Goal: Task Accomplishment & Management: Complete application form

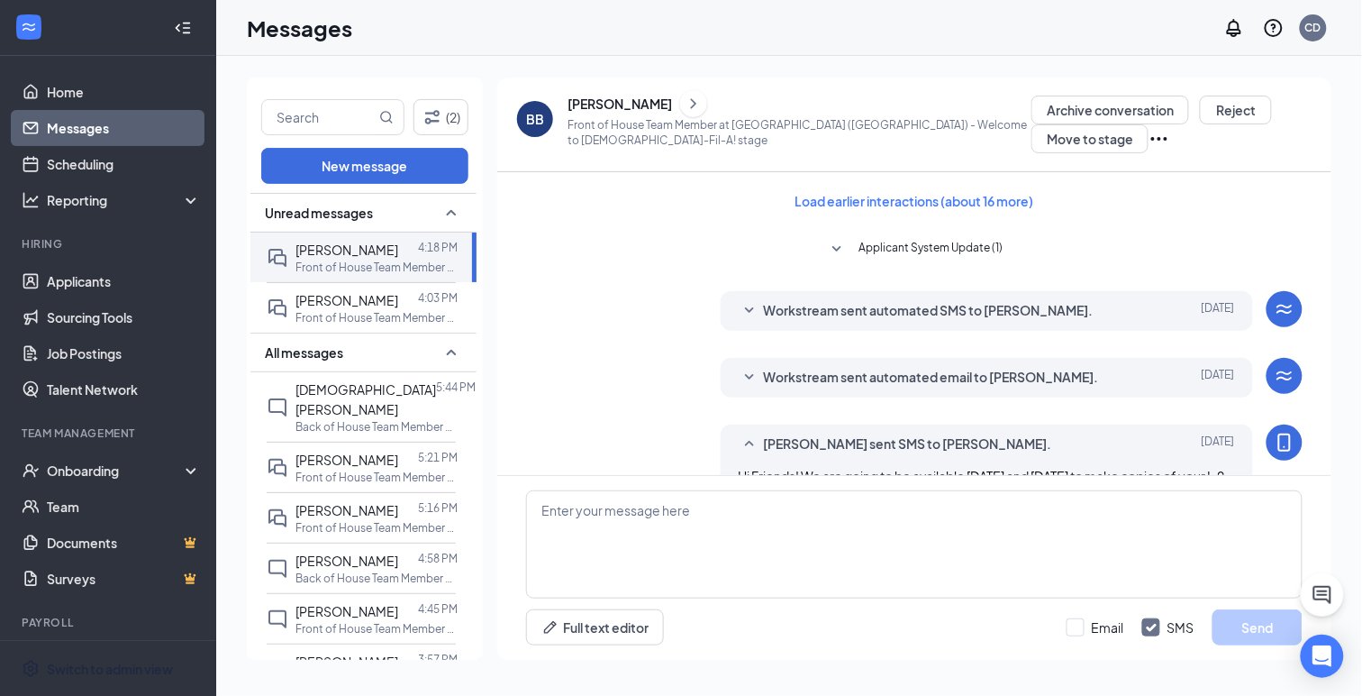
scroll to position [1057, 0]
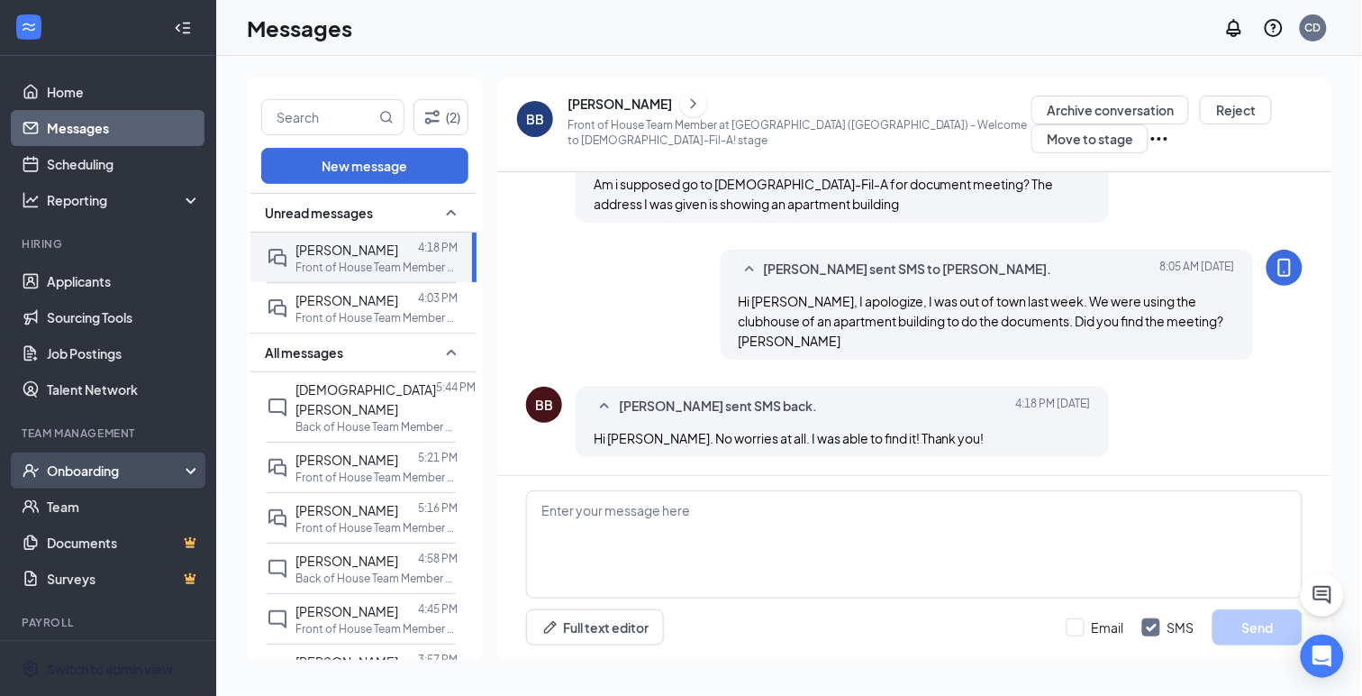
click at [74, 469] on div "Onboarding" at bounding box center [116, 470] width 139 height 18
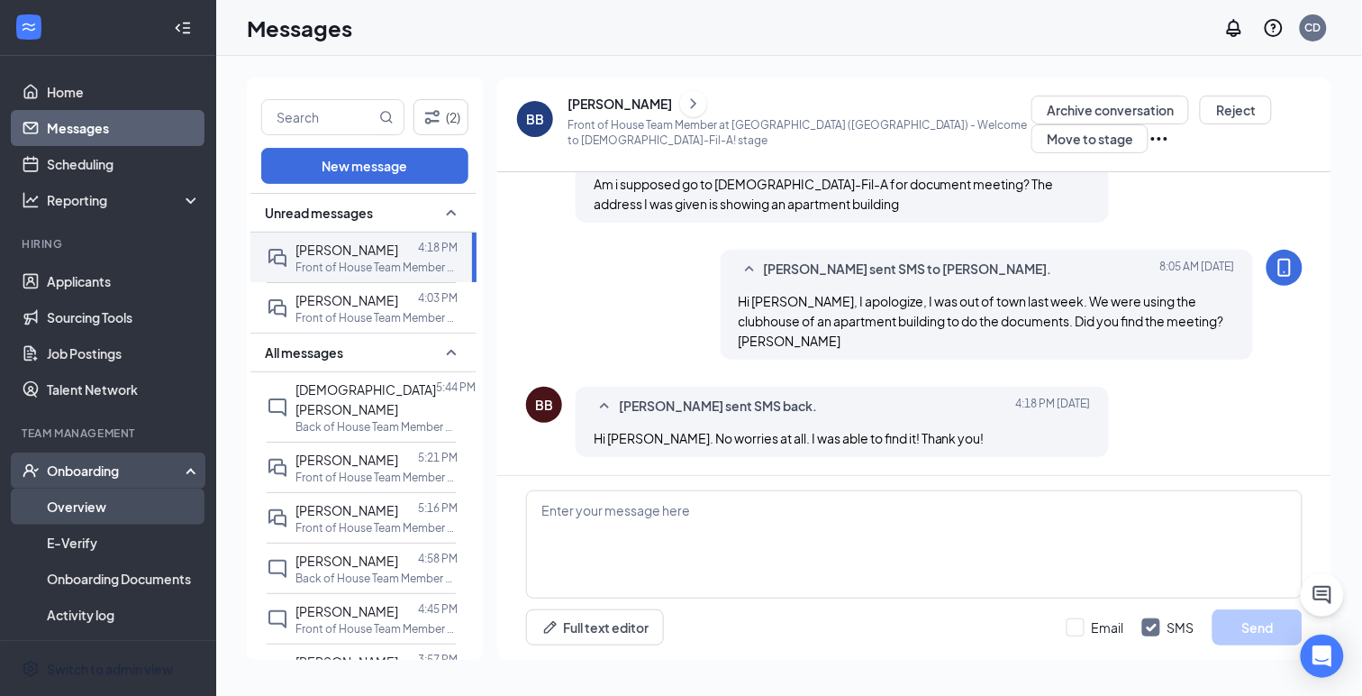
click at [82, 510] on link "Overview" at bounding box center [124, 506] width 154 height 36
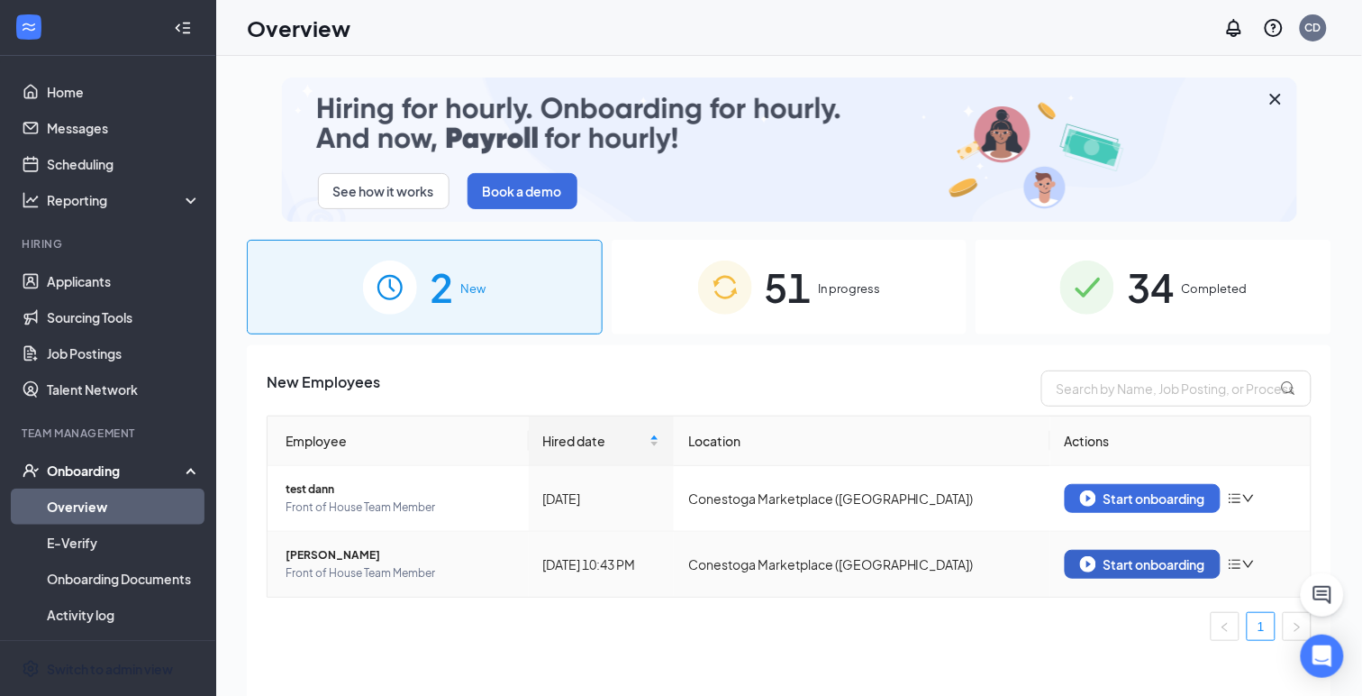
click at [1136, 563] on div "Start onboarding" at bounding box center [1142, 564] width 125 height 16
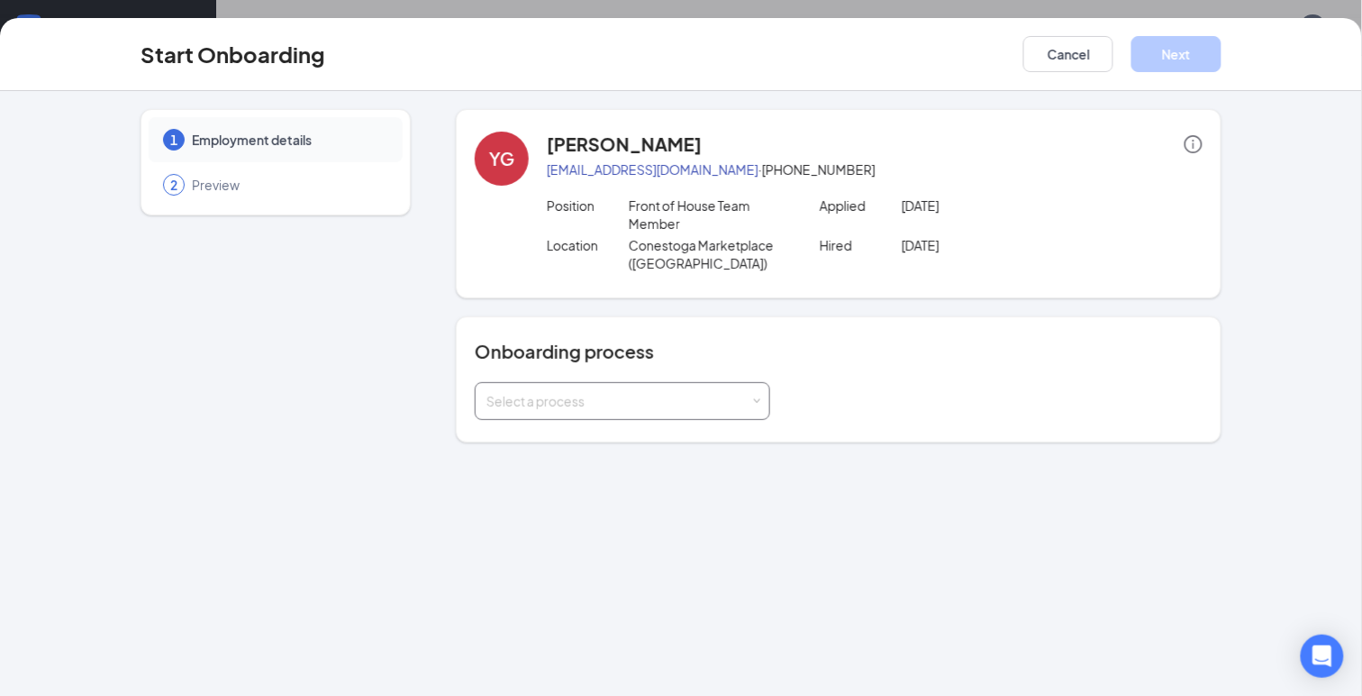
click at [657, 409] on div "Select a process" at bounding box center [623, 401] width 272 height 36
click at [637, 466] on span "General Onboarding Process" at bounding box center [568, 469] width 173 height 16
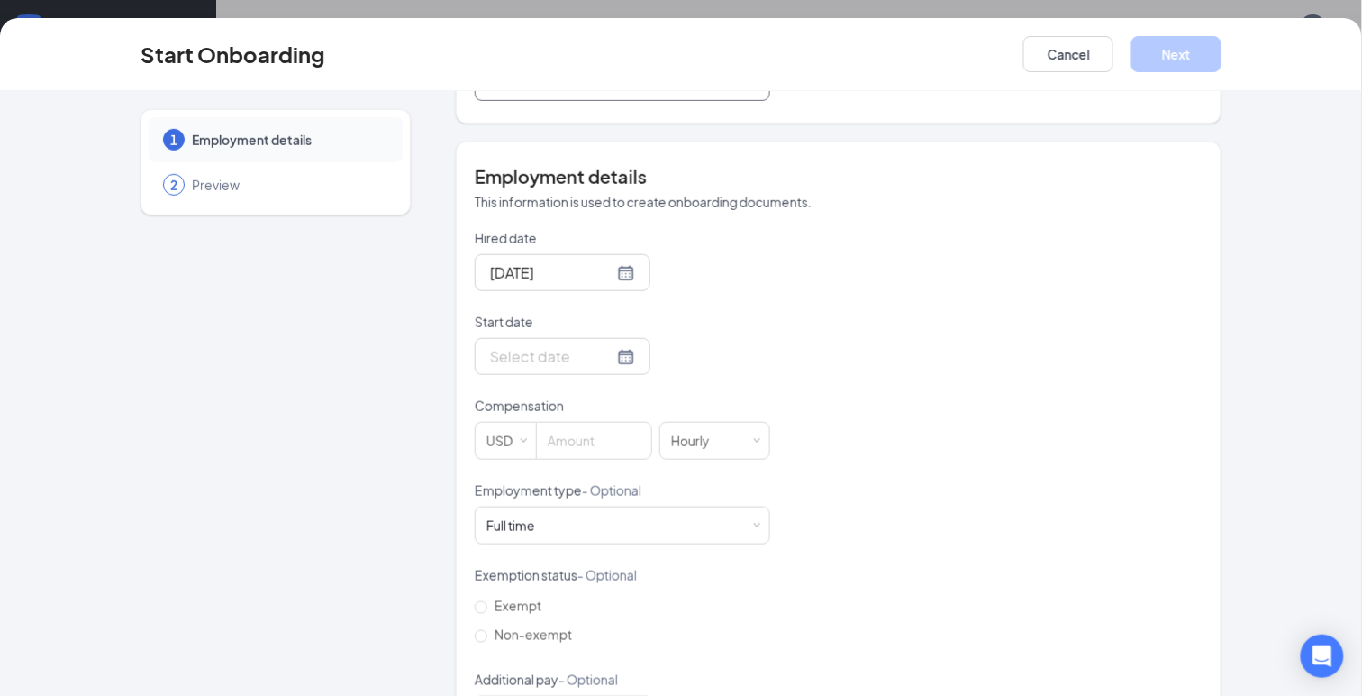
scroll to position [360, 0]
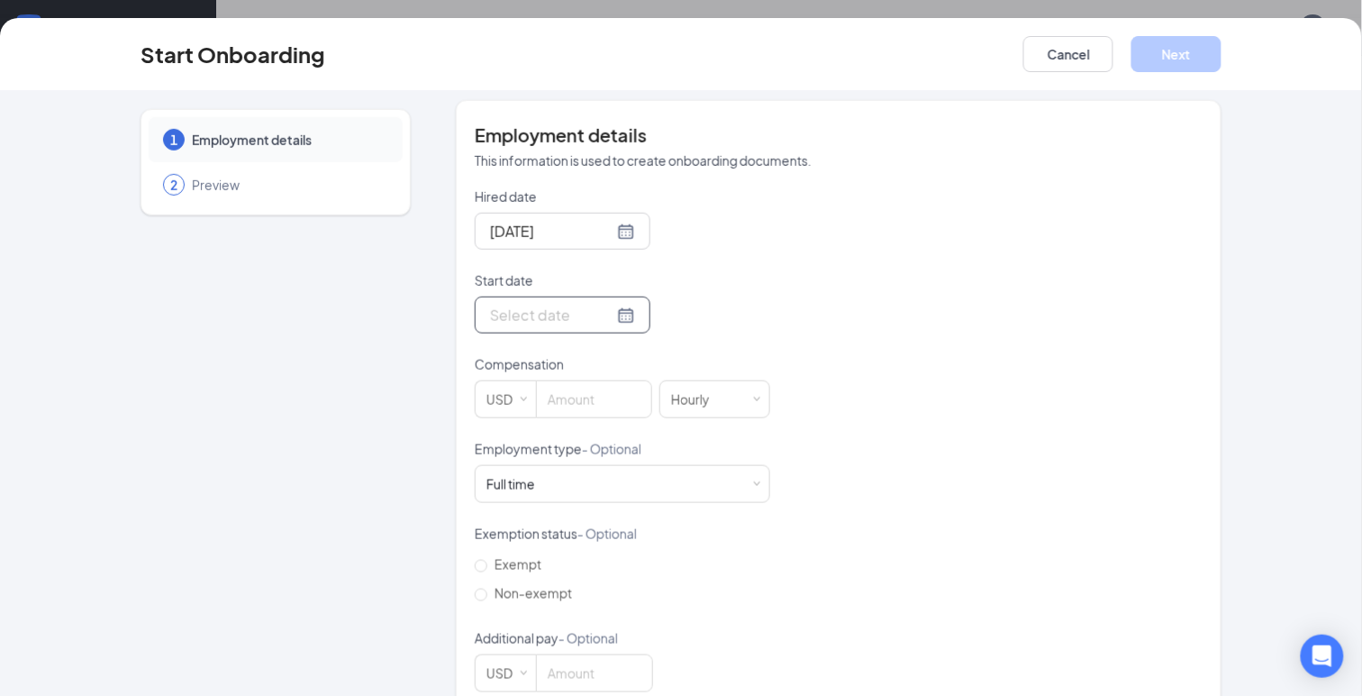
click at [526, 316] on input "Start date" at bounding box center [551, 315] width 123 height 23
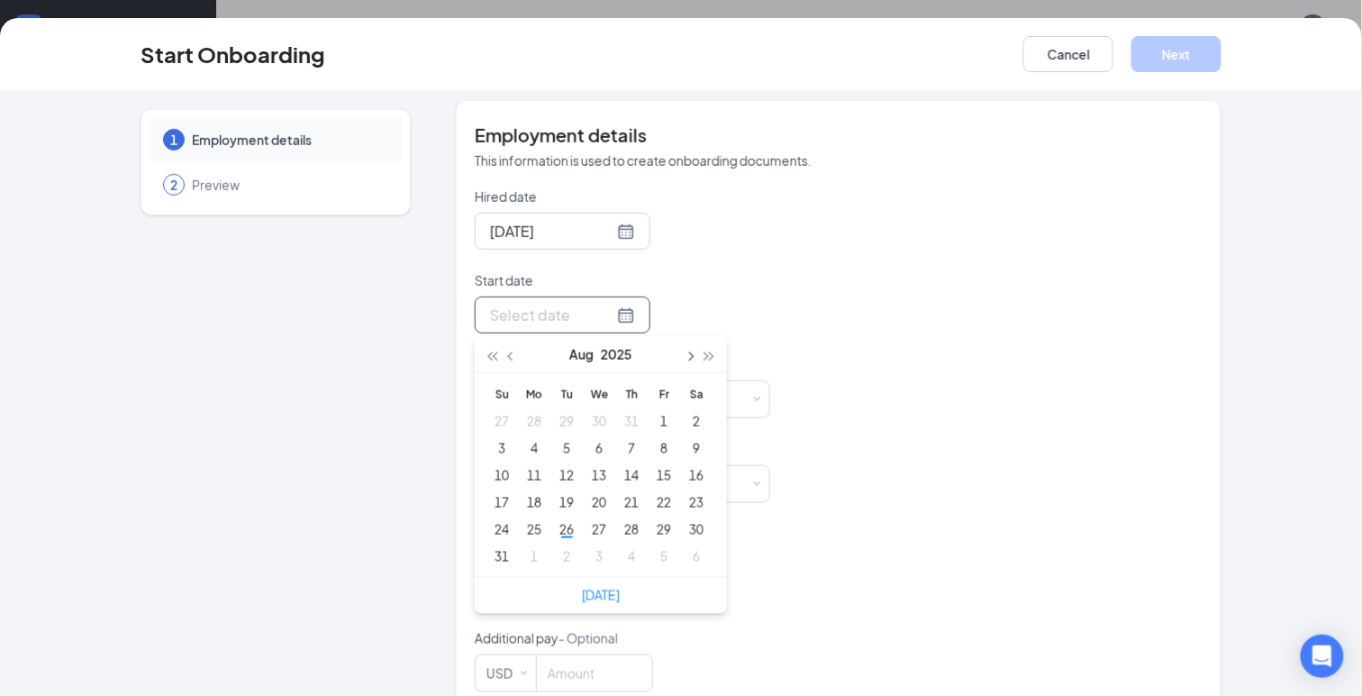
click at [689, 355] on span "button" at bounding box center [689, 356] width 9 height 9
type input "[DATE]"
click at [534, 443] on div "8" at bounding box center [535, 448] width 22 height 22
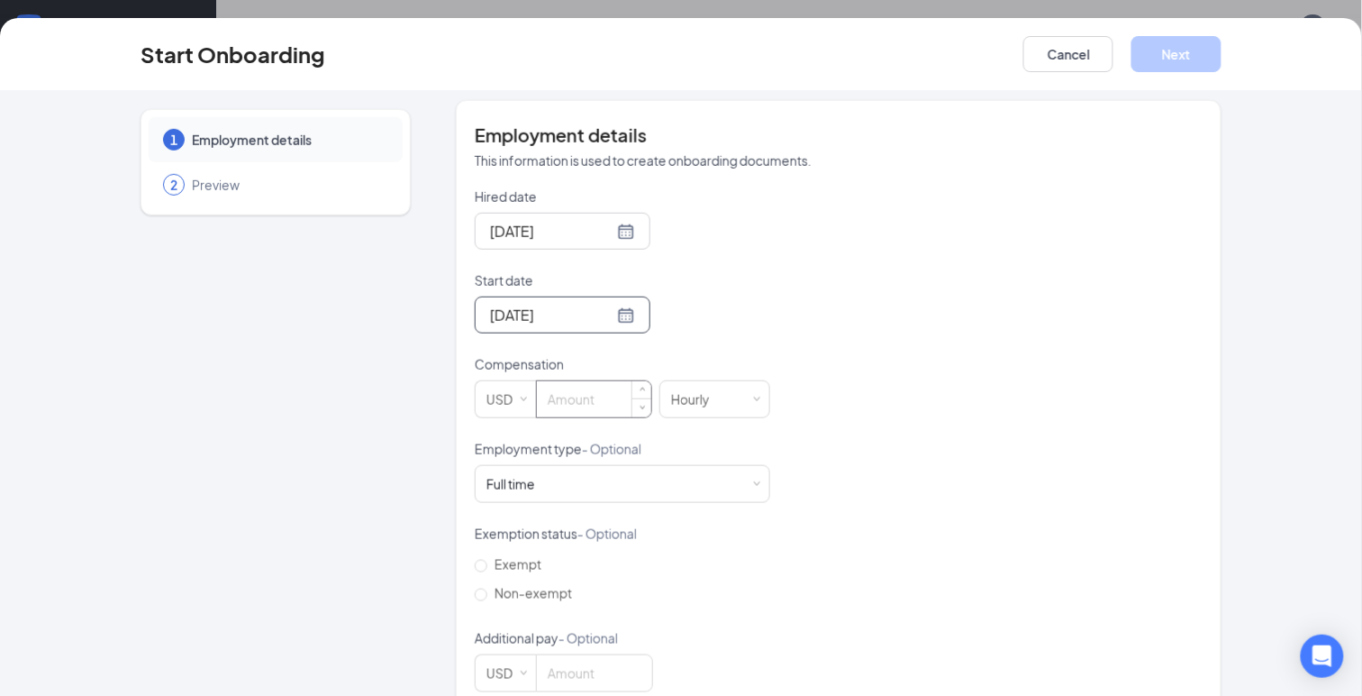
click at [567, 387] on input at bounding box center [594, 399] width 114 height 36
type input "15"
click at [550, 588] on span "Non-exempt" at bounding box center [533, 593] width 92 height 16
click at [487, 588] on input "Non-exempt" at bounding box center [481, 594] width 13 height 13
radio input "true"
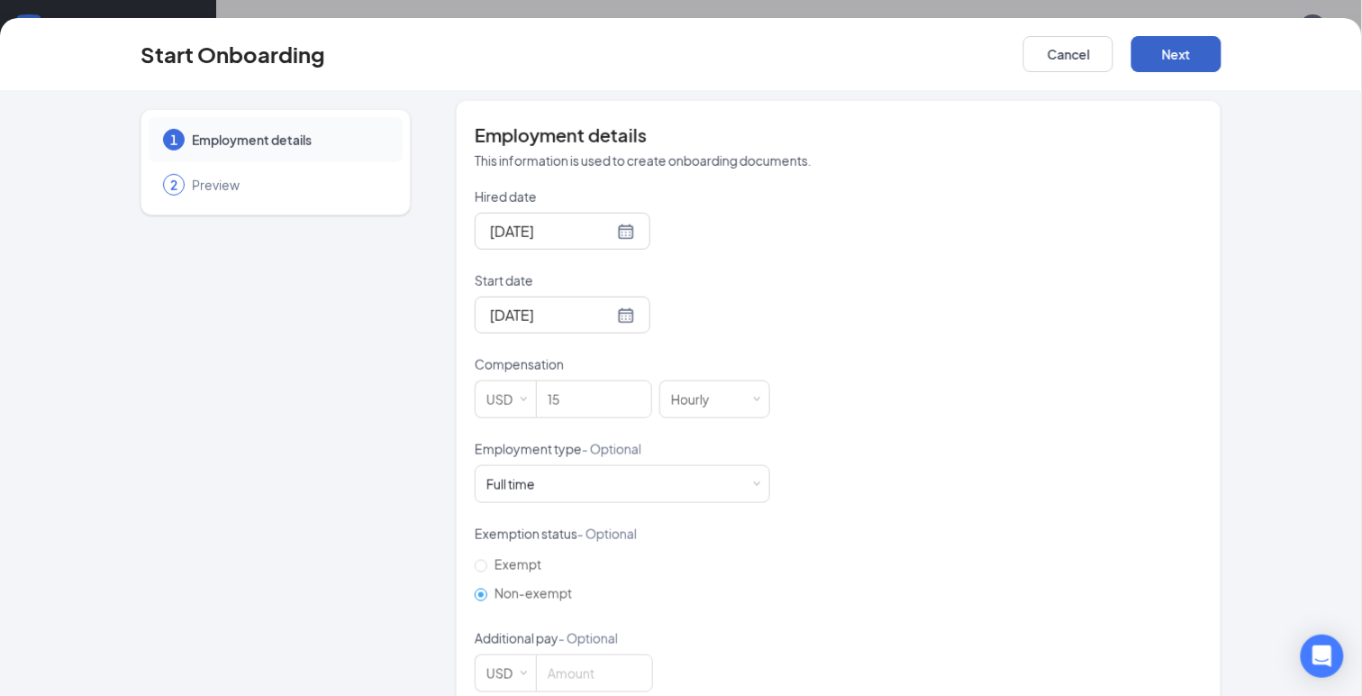
click at [1155, 57] on button "Next" at bounding box center [1177, 54] width 90 height 36
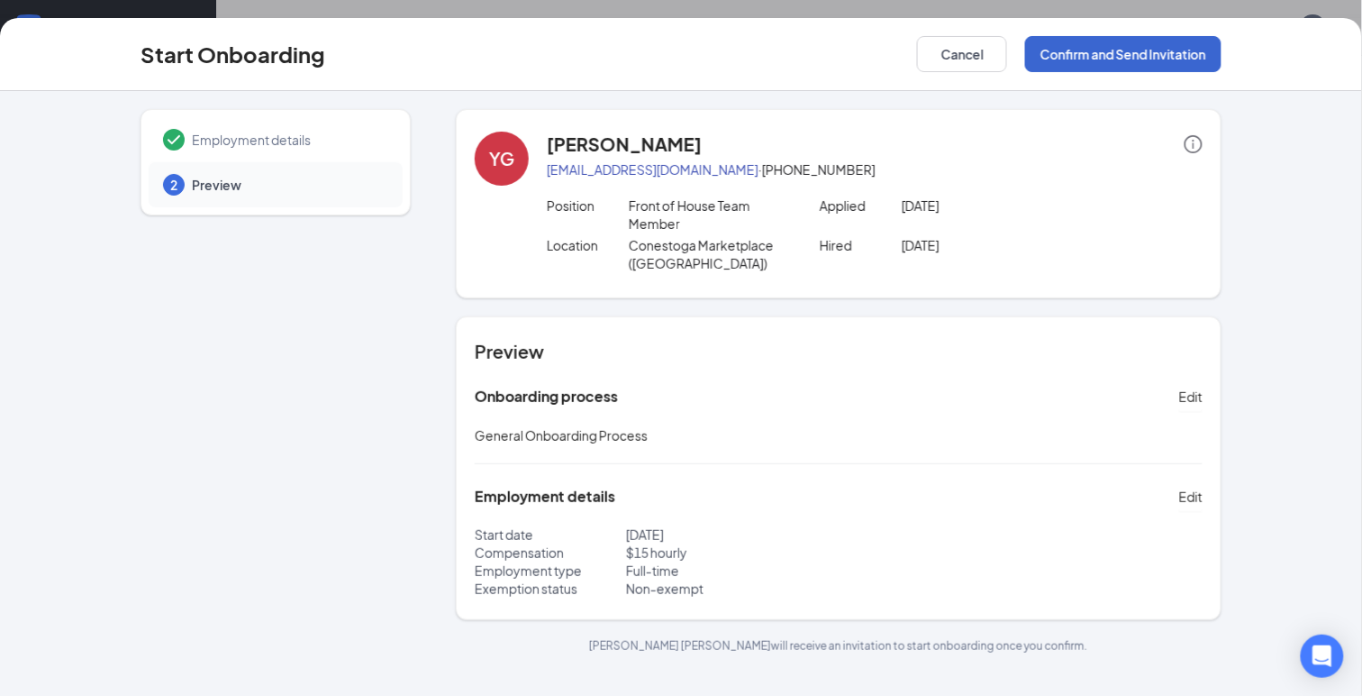
scroll to position [0, 0]
click at [1081, 54] on button "Confirm and Send Invitation" at bounding box center [1123, 54] width 196 height 36
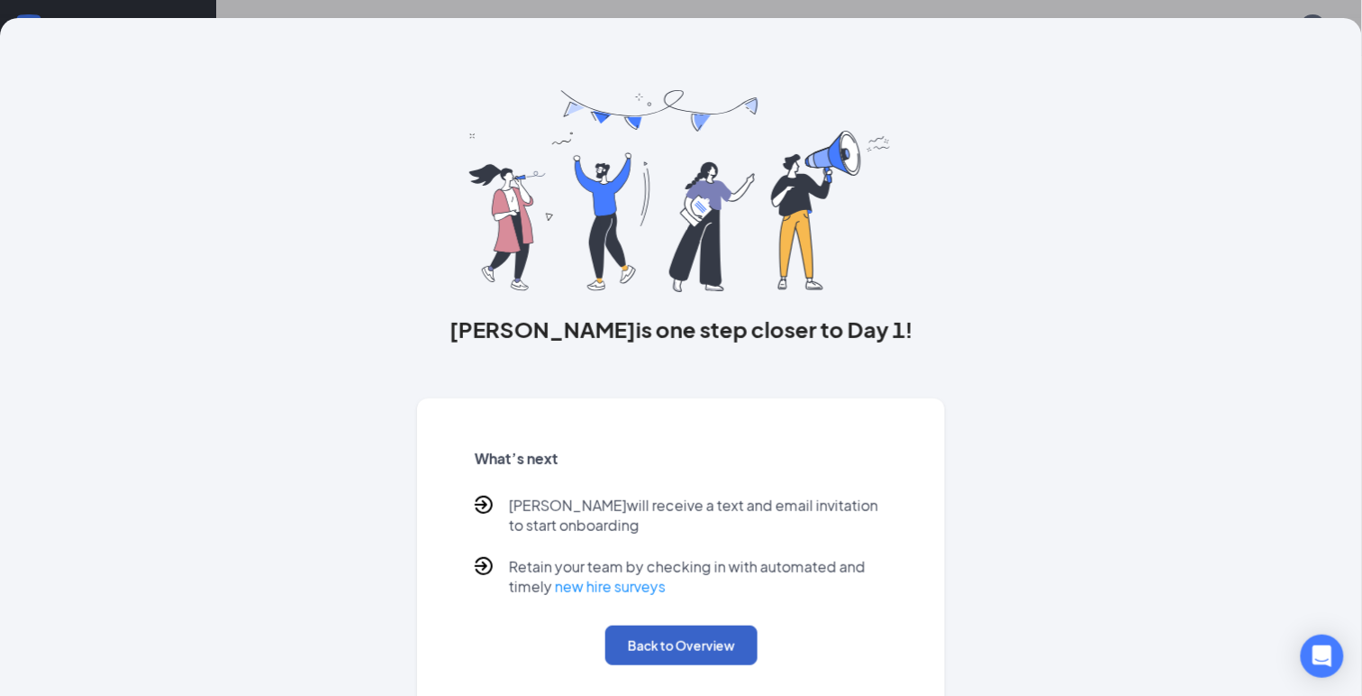
click at [681, 642] on button "Back to Overview" at bounding box center [682, 645] width 152 height 40
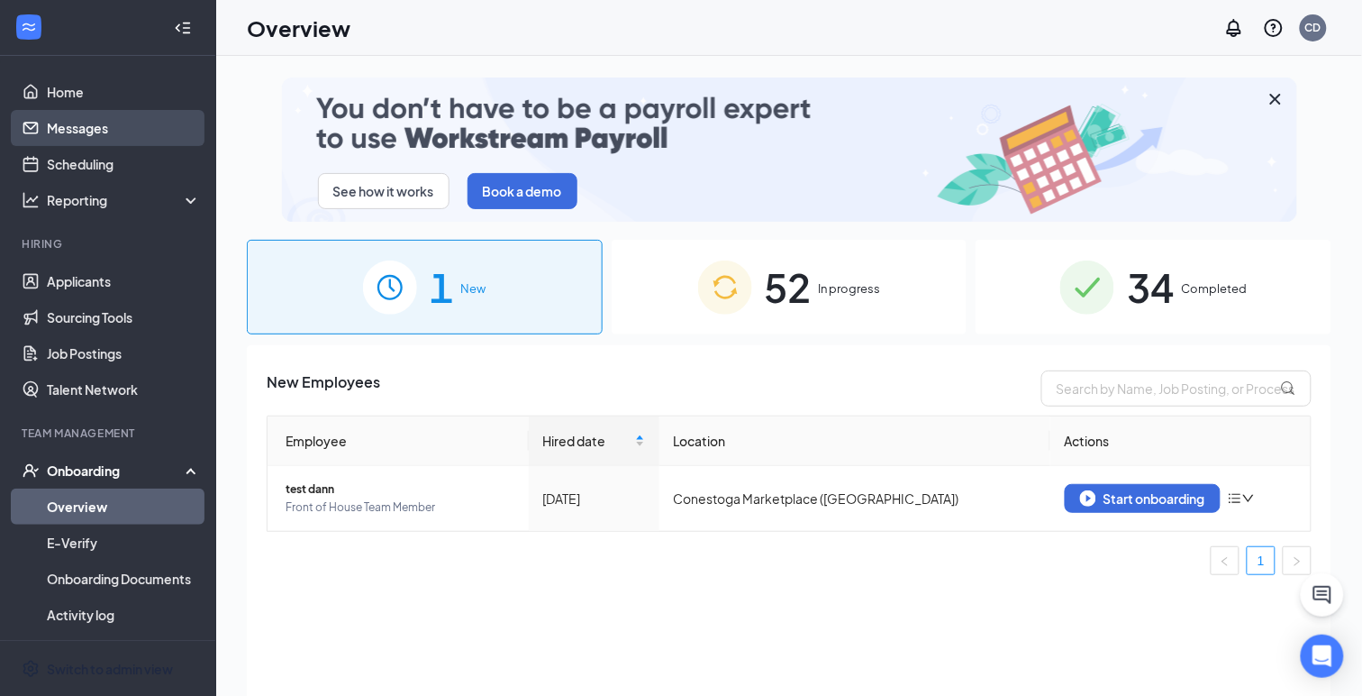
click at [87, 132] on link "Messages" at bounding box center [124, 128] width 154 height 36
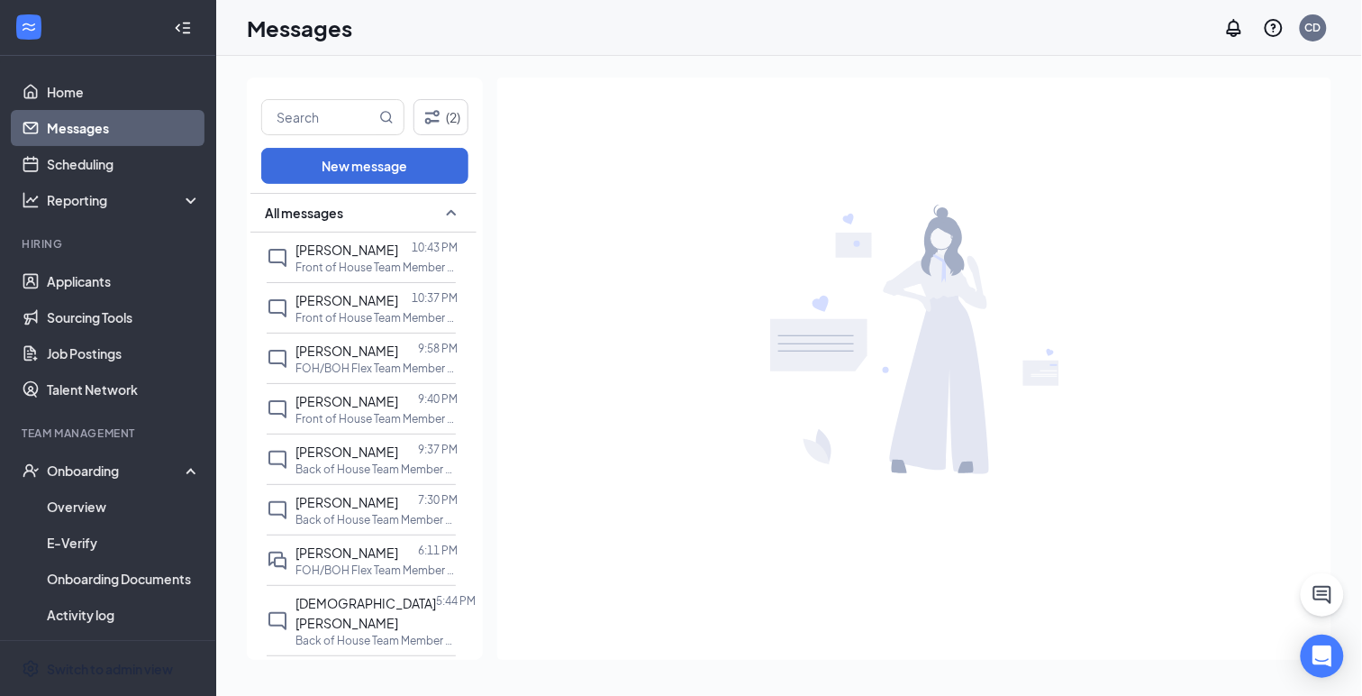
click at [75, 128] on link "Messages" at bounding box center [124, 128] width 154 height 36
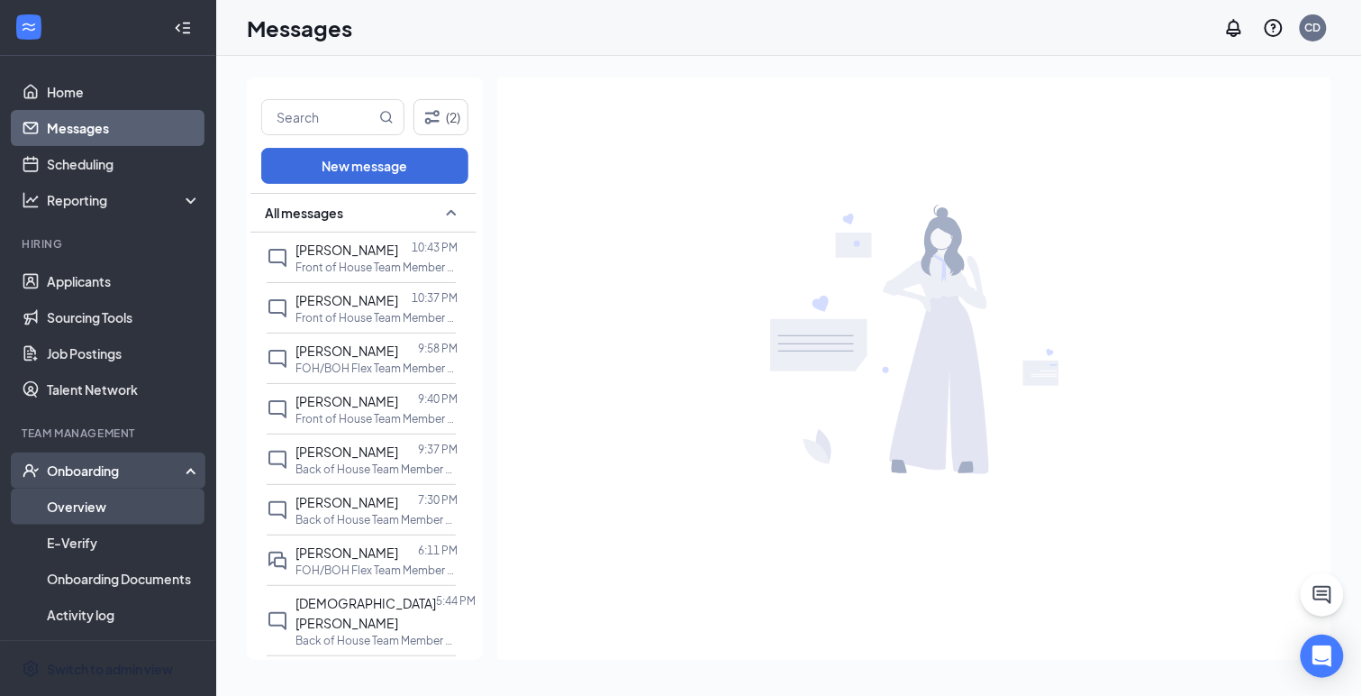
click at [78, 505] on link "Overview" at bounding box center [124, 506] width 154 height 36
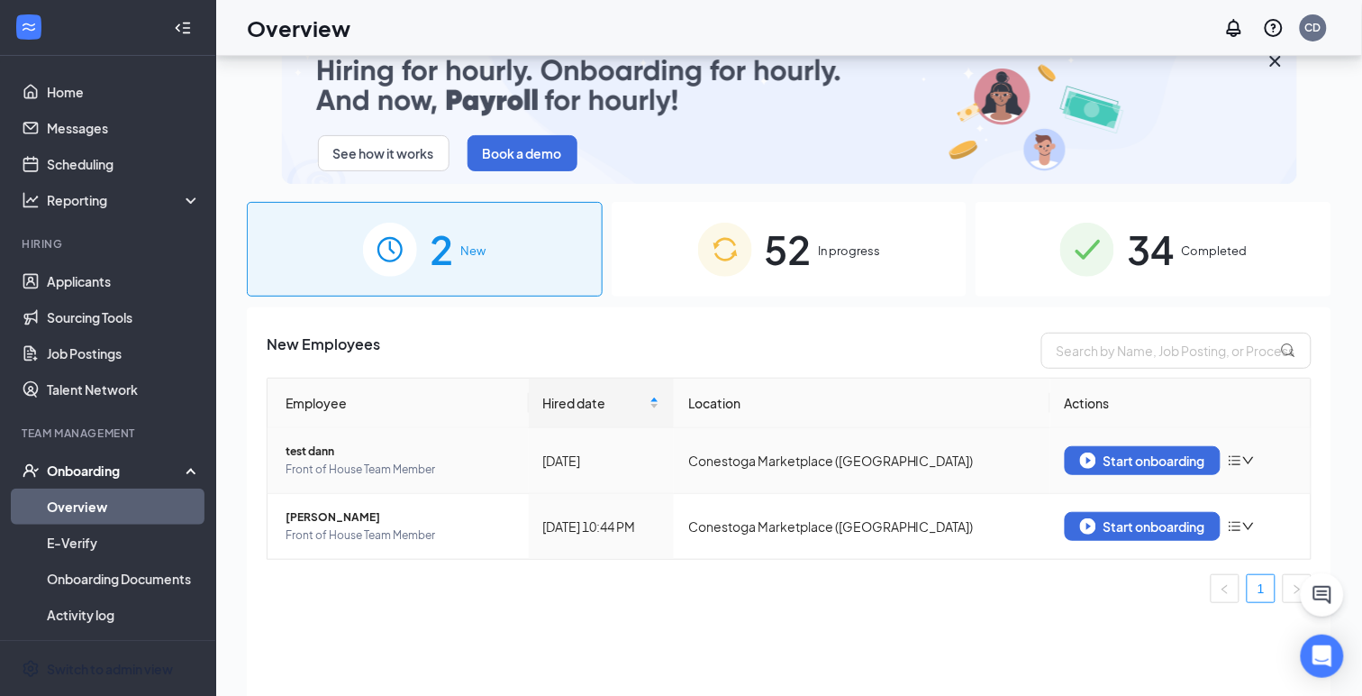
scroll to position [81, 0]
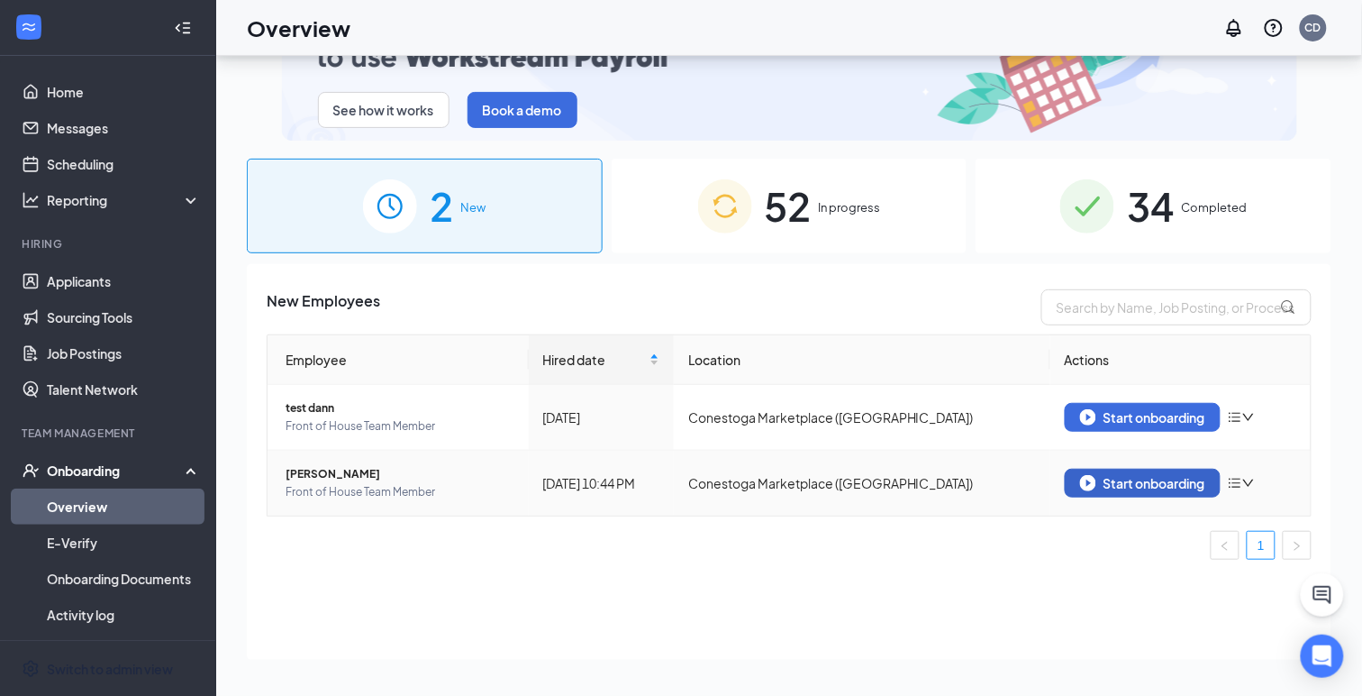
click at [1084, 487] on img "button" at bounding box center [1088, 483] width 16 height 16
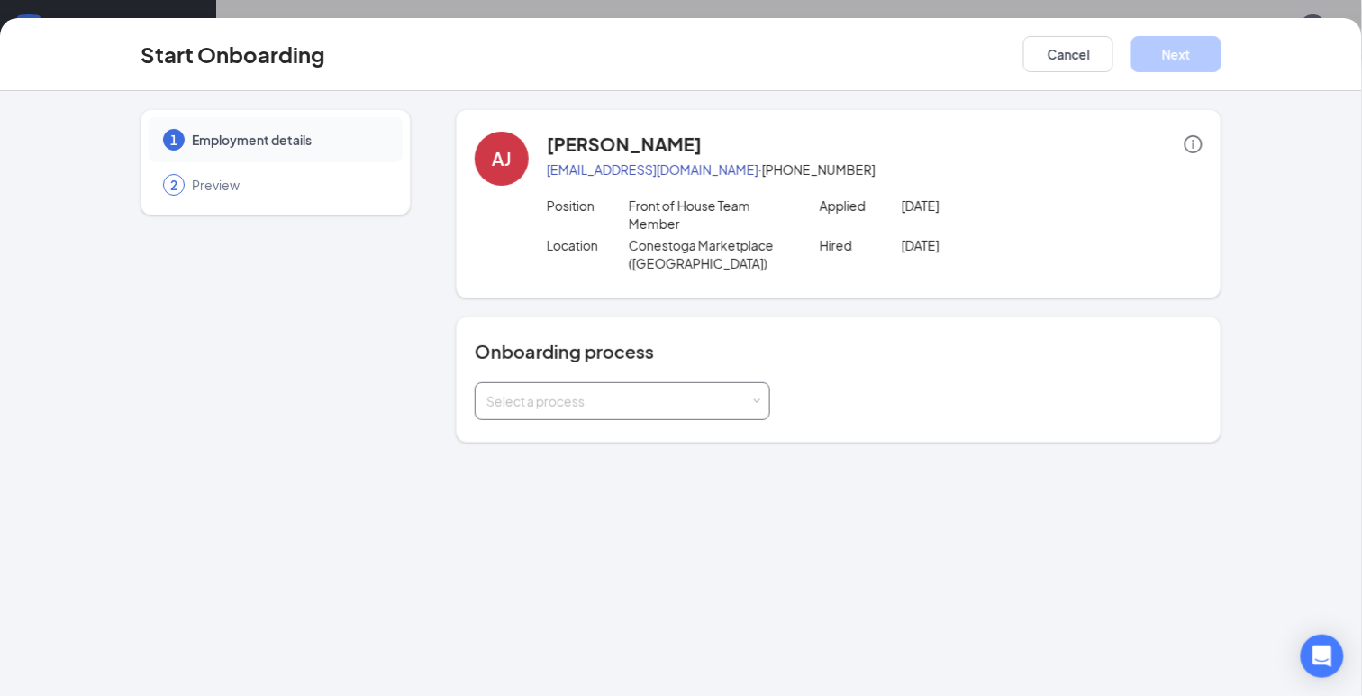
click at [576, 410] on div "Select a process" at bounding box center [623, 401] width 272 height 36
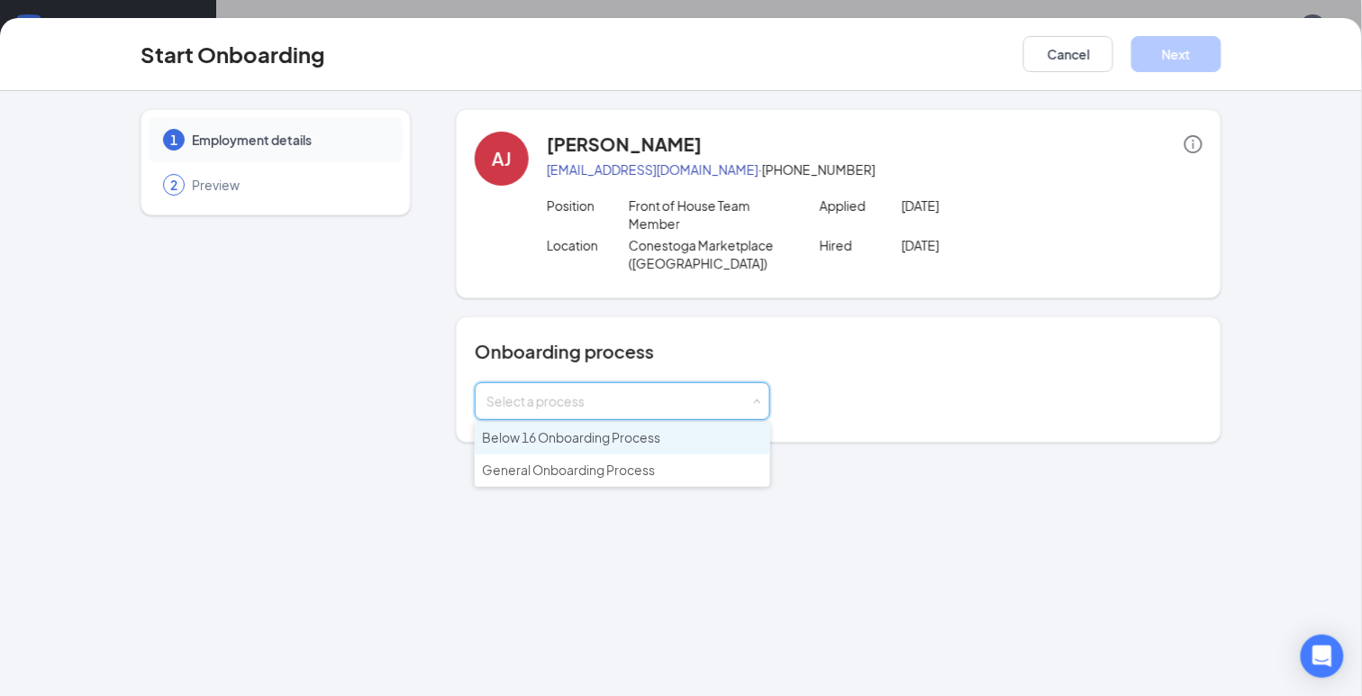
click at [558, 439] on span "Below 16 Onboarding Process" at bounding box center [571, 437] width 178 height 16
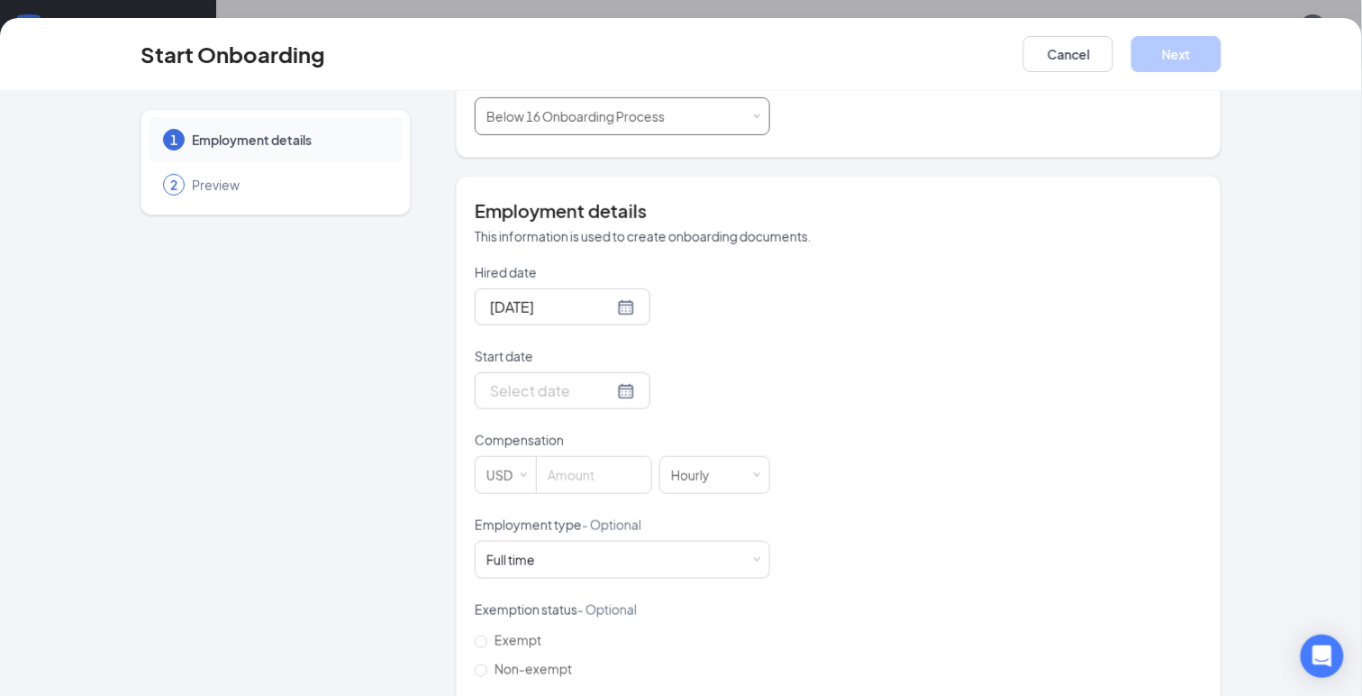
scroll to position [315, 0]
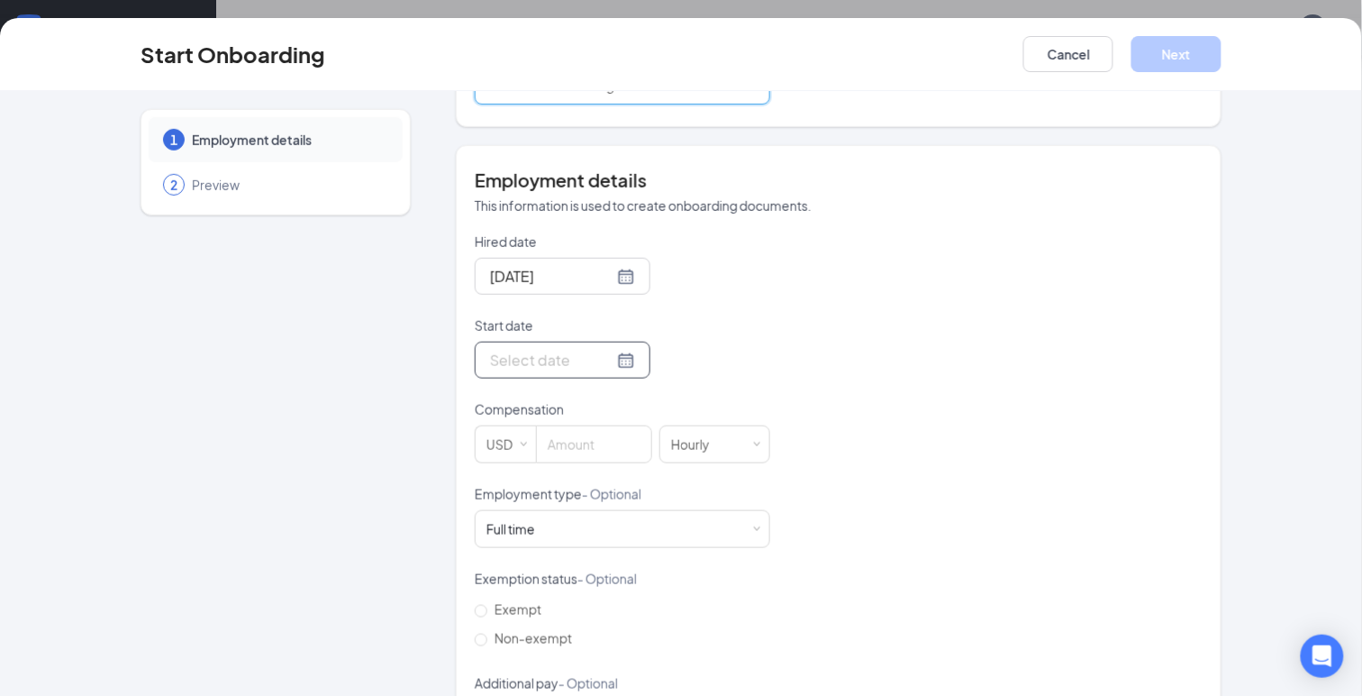
click at [557, 361] on input "Start date" at bounding box center [551, 360] width 123 height 23
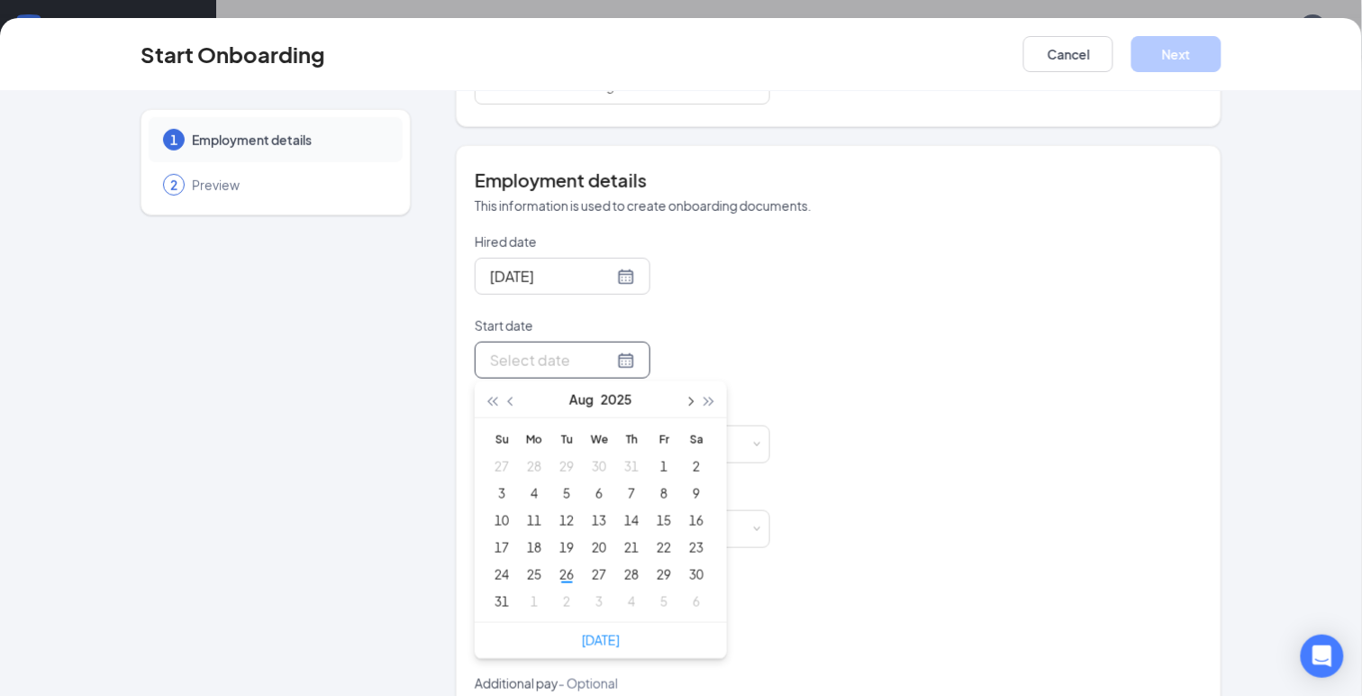
click at [688, 397] on span "button" at bounding box center [689, 401] width 9 height 9
type input "[DATE]"
click at [532, 491] on div "8" at bounding box center [535, 493] width 22 height 22
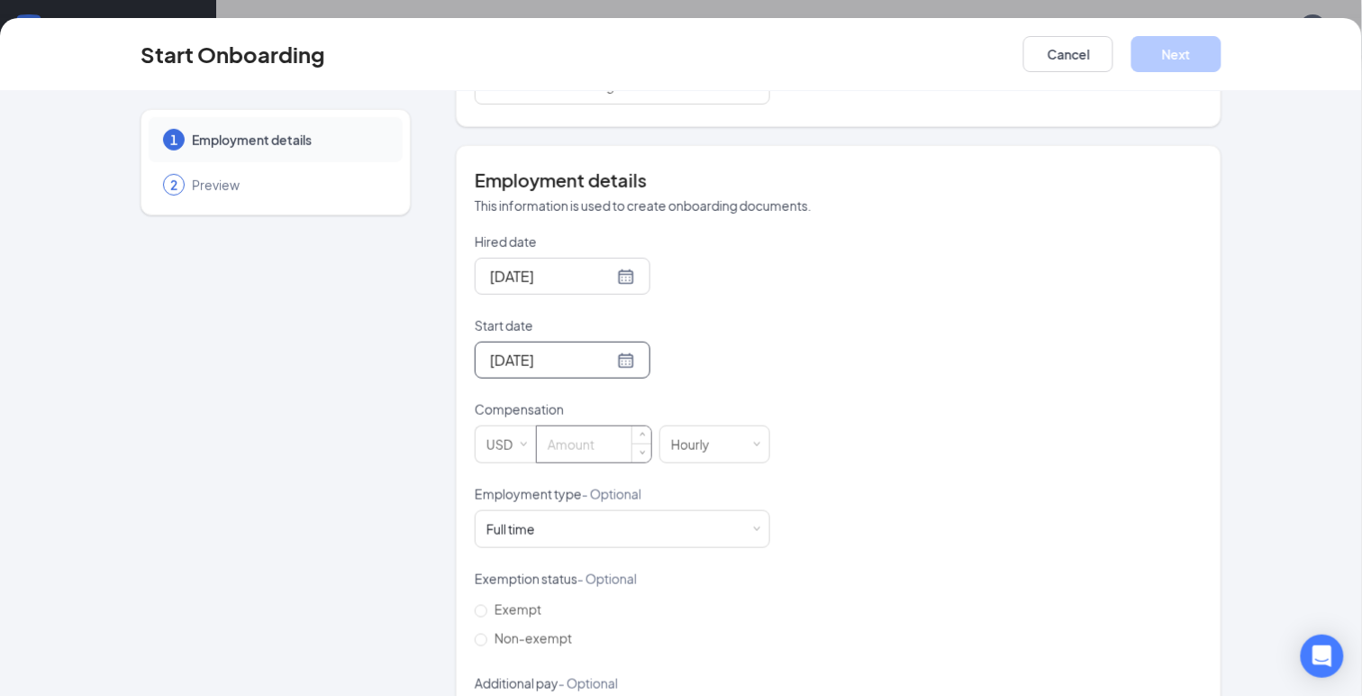
click at [569, 439] on input at bounding box center [594, 444] width 114 height 36
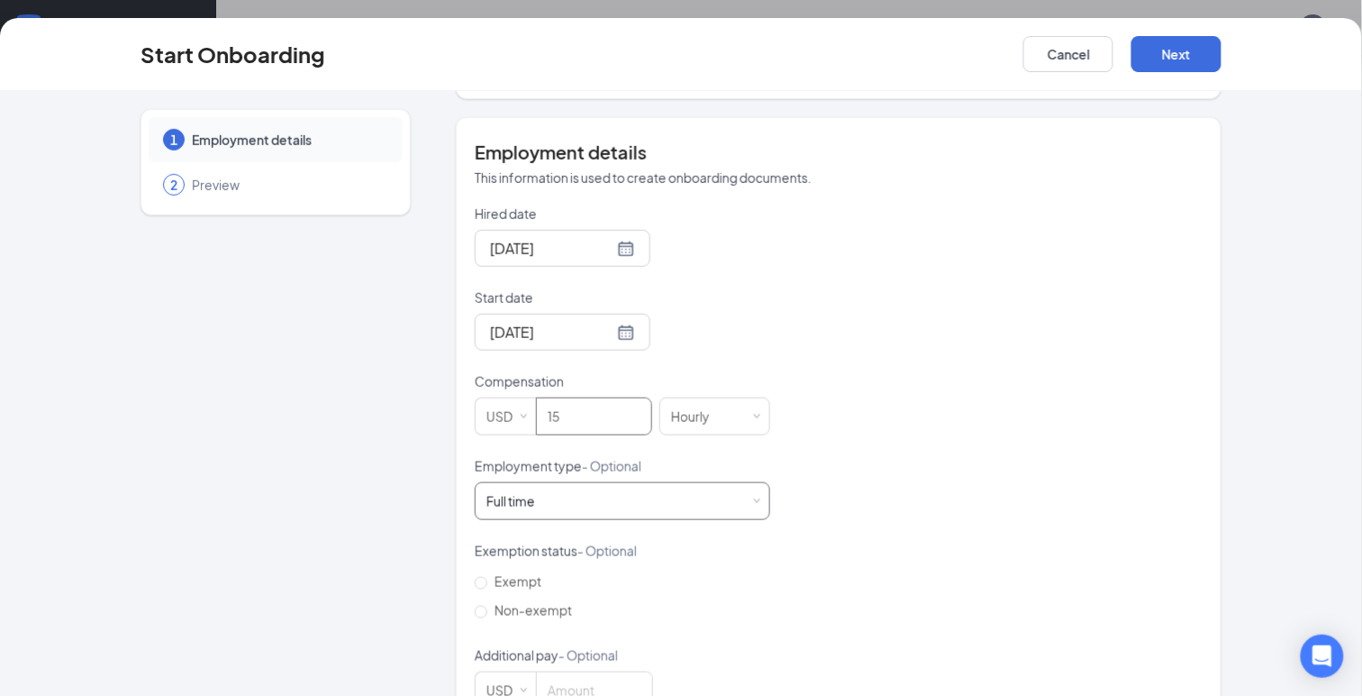
scroll to position [364, 0]
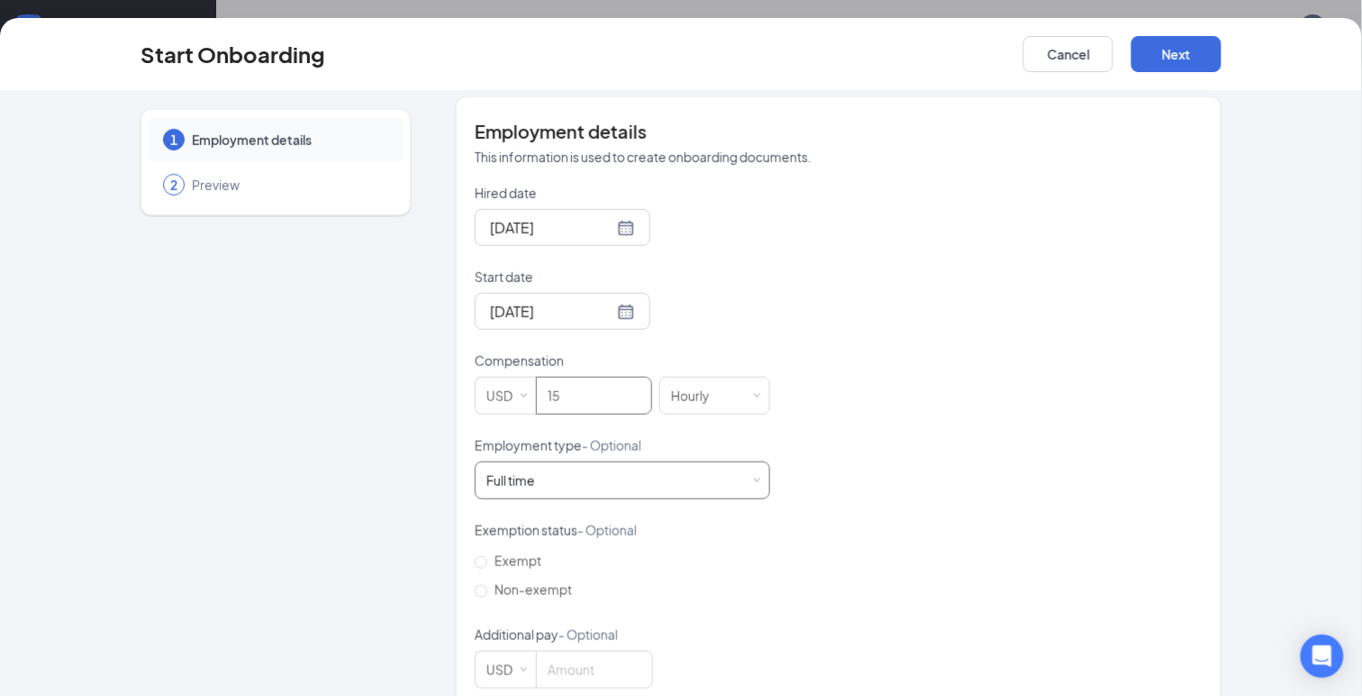
type input "15"
click at [617, 482] on div "Full time Works 30+ hours per week and is reasonably expected to work" at bounding box center [623, 480] width 272 height 36
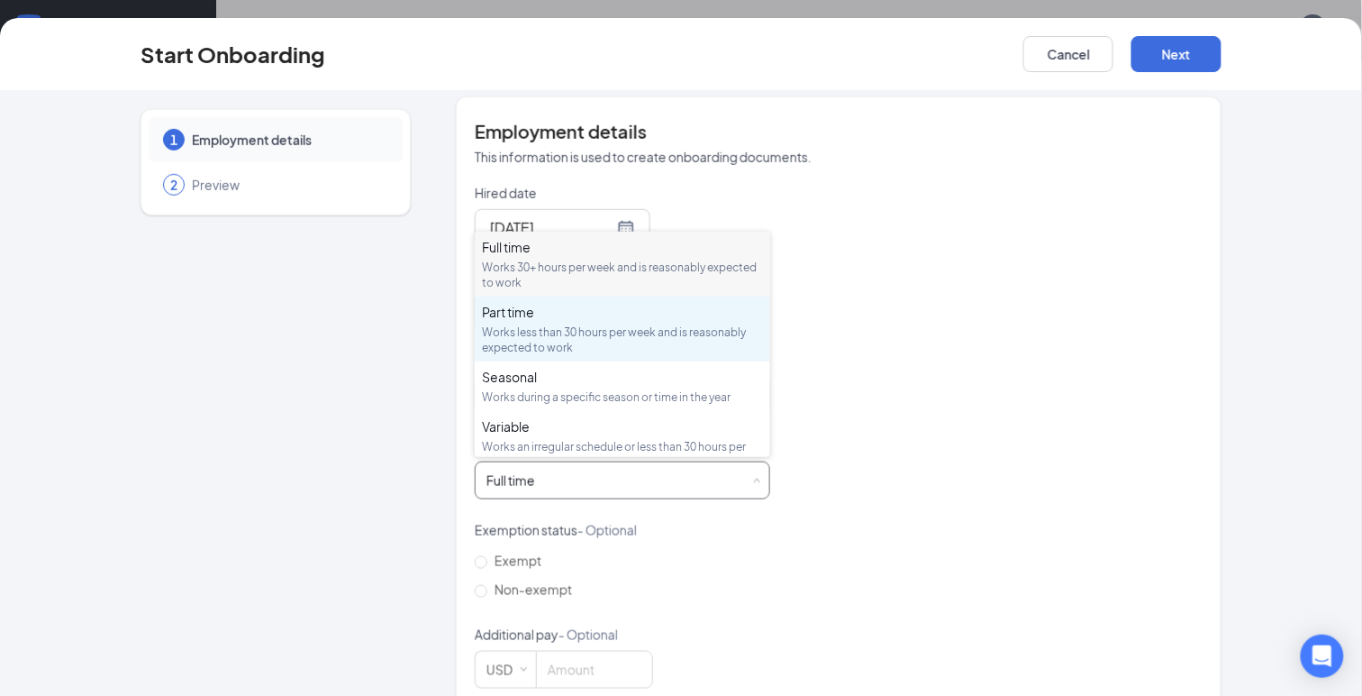
click at [526, 320] on div "Part time" at bounding box center [622, 312] width 281 height 18
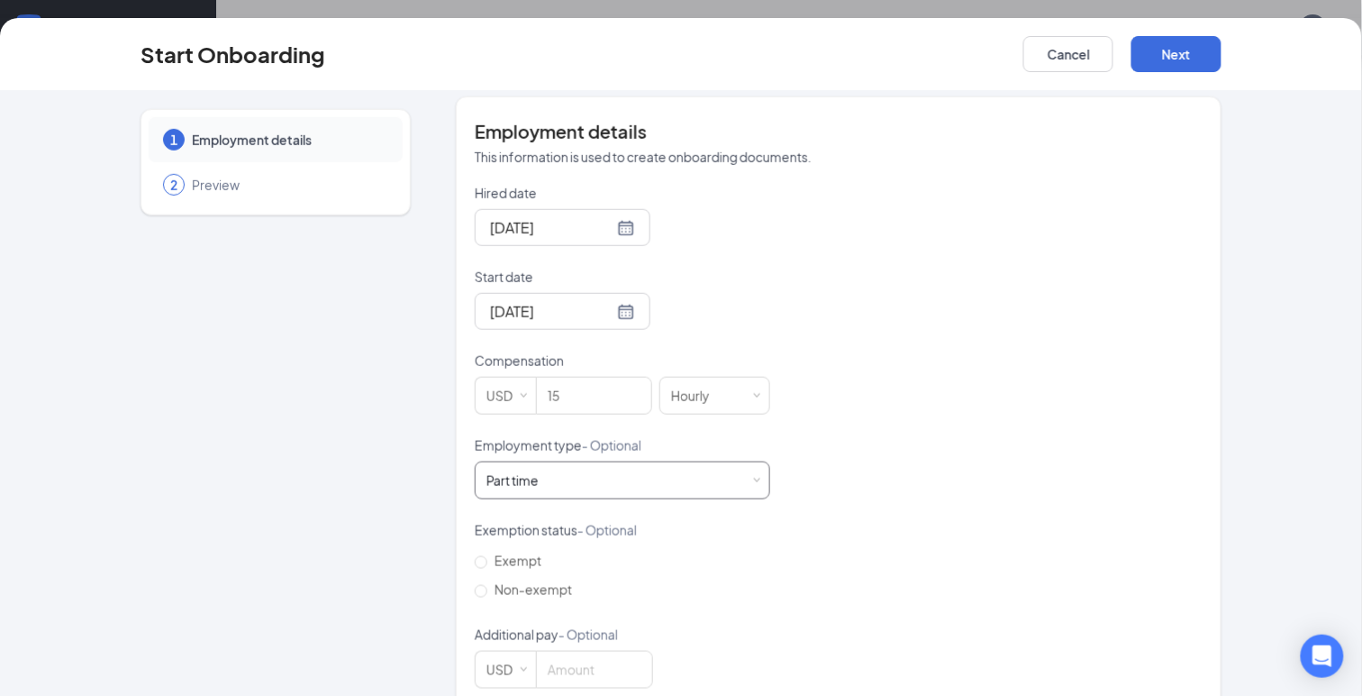
scroll to position [396, 0]
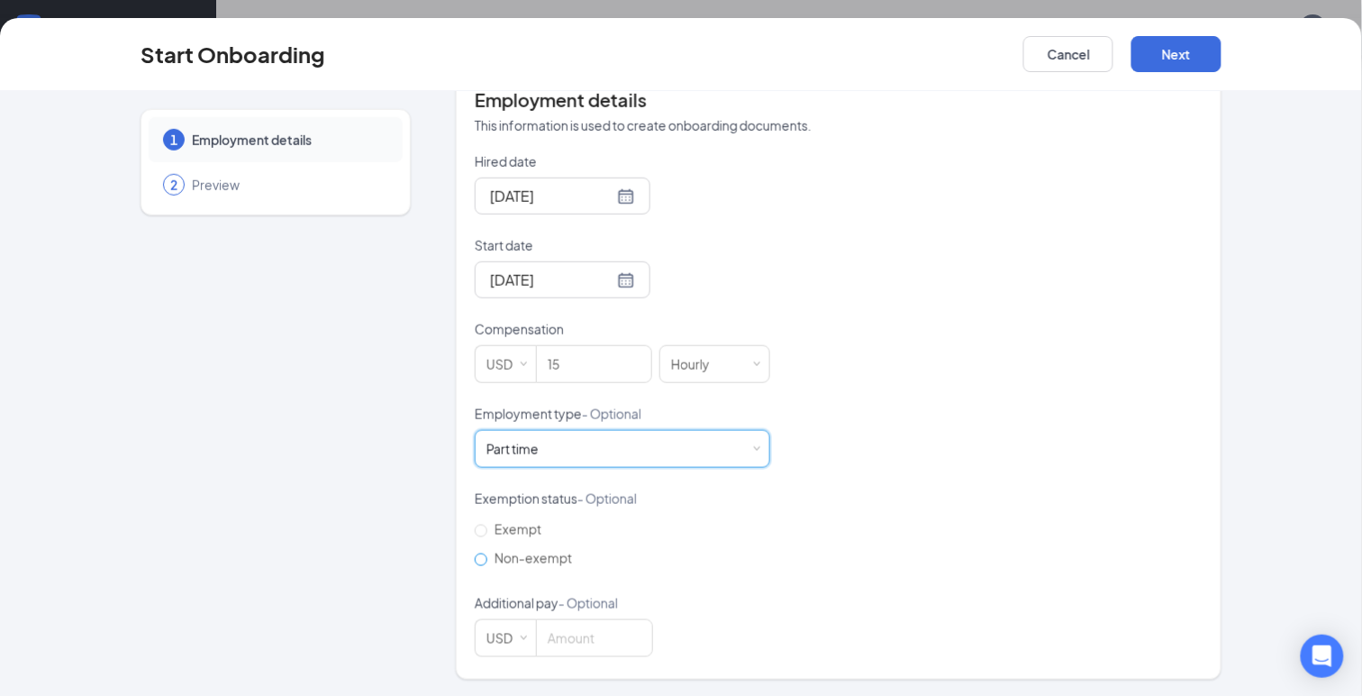
click at [504, 561] on span "Non-exempt" at bounding box center [533, 558] width 92 height 16
click at [487, 561] on input "Non-exempt" at bounding box center [481, 559] width 13 height 13
radio input "true"
click at [1164, 49] on button "Next" at bounding box center [1177, 54] width 90 height 36
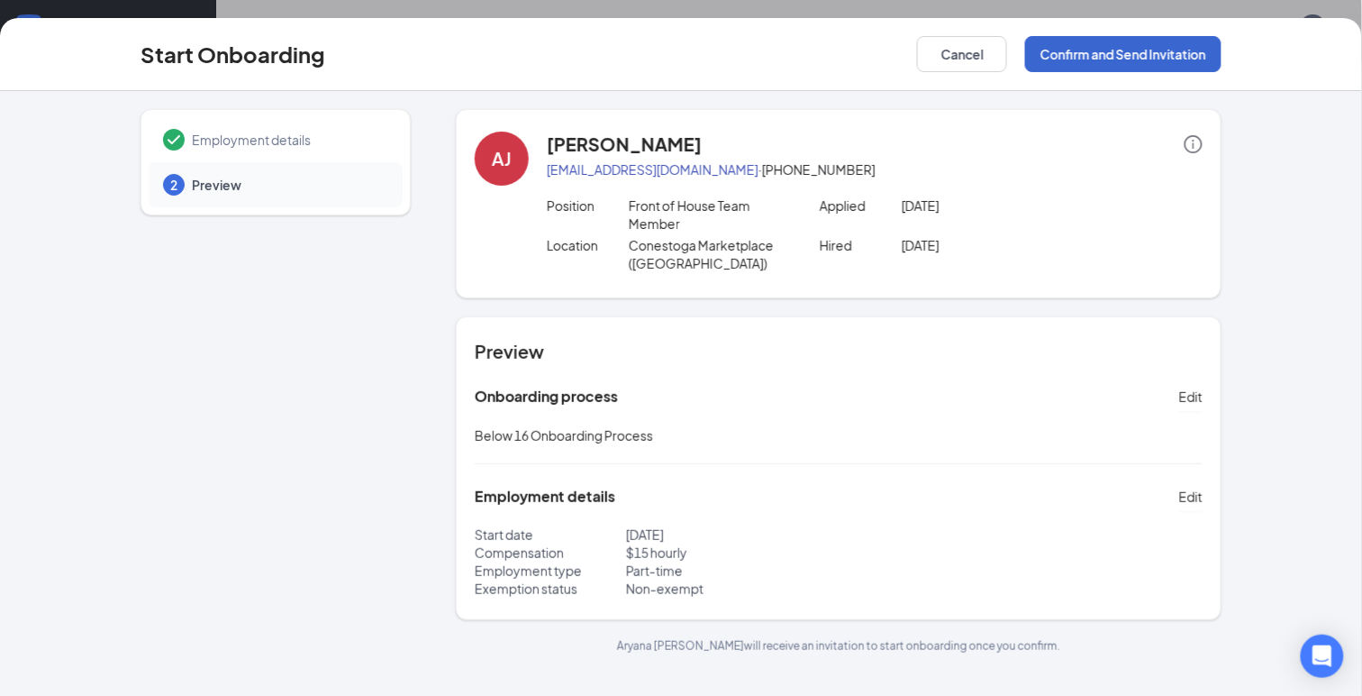
scroll to position [0, 0]
click at [1164, 49] on button "Confirm and Send Invitation" at bounding box center [1123, 54] width 196 height 36
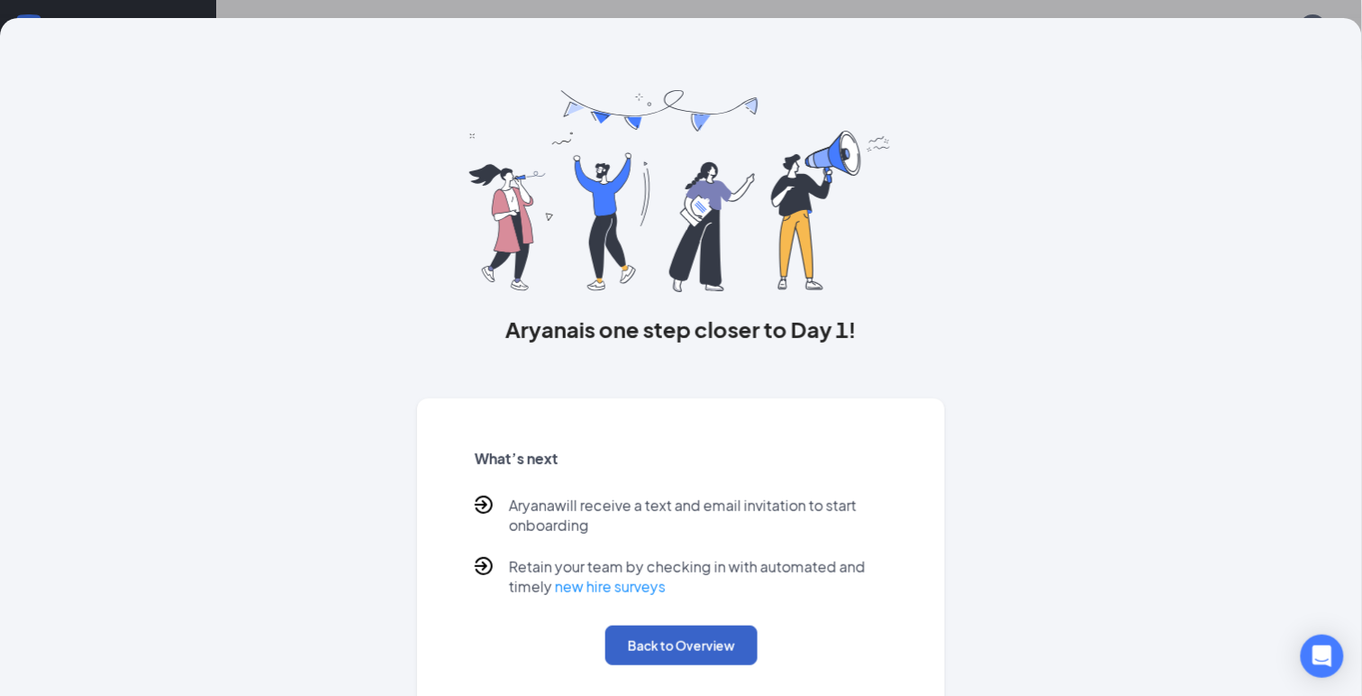
click at [685, 641] on button "Back to Overview" at bounding box center [682, 645] width 152 height 40
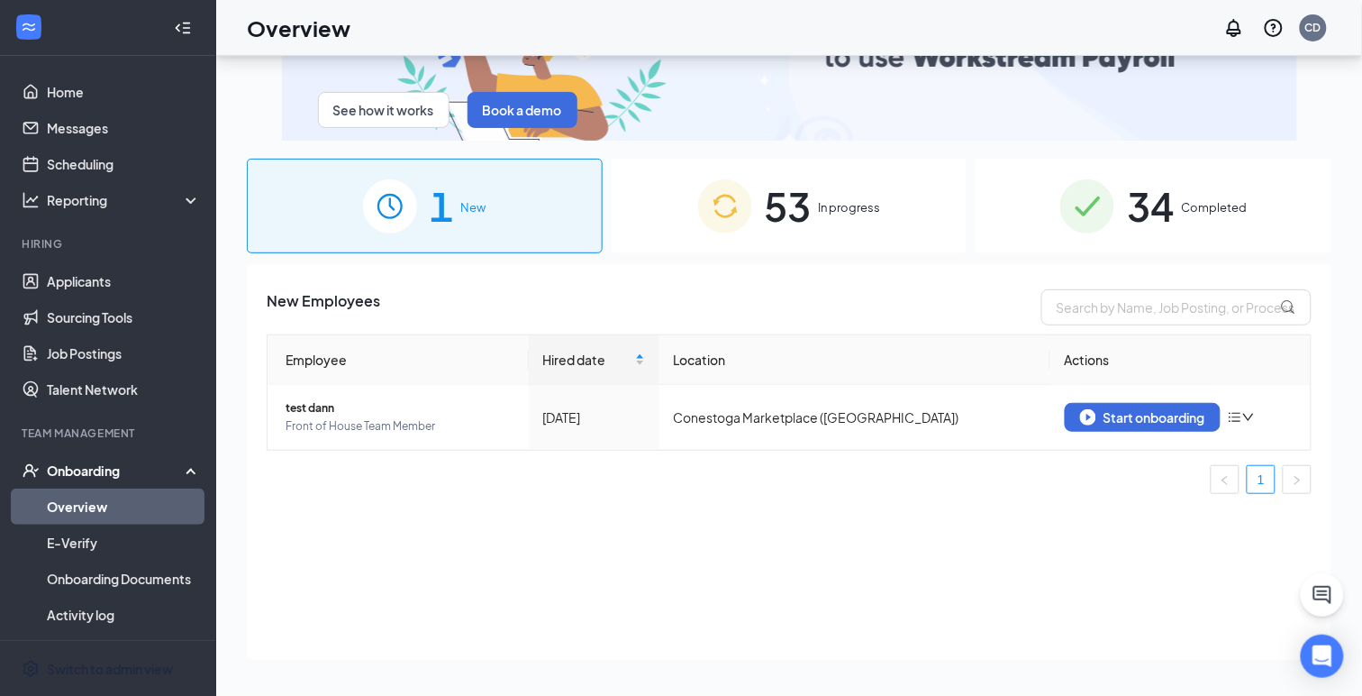
click at [85, 501] on link "Overview" at bounding box center [124, 506] width 154 height 36
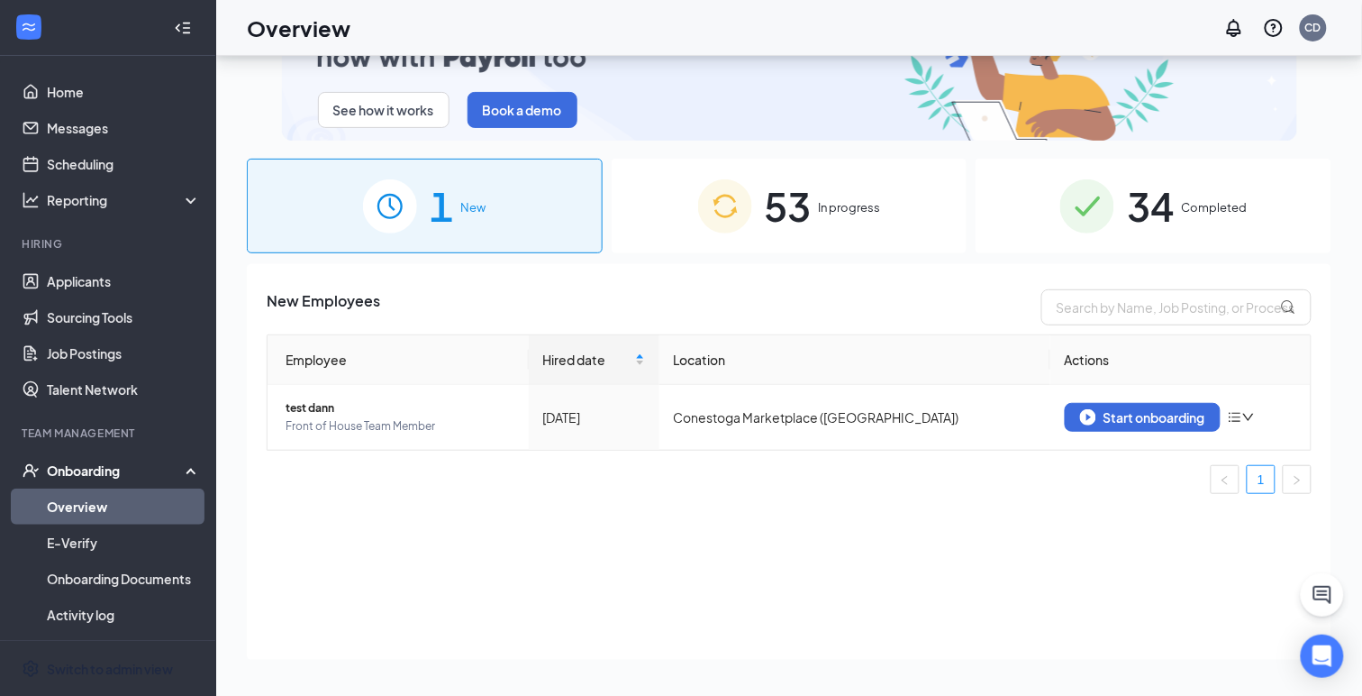
click at [672, 187] on div "53 In progress" at bounding box center [790, 206] width 356 height 95
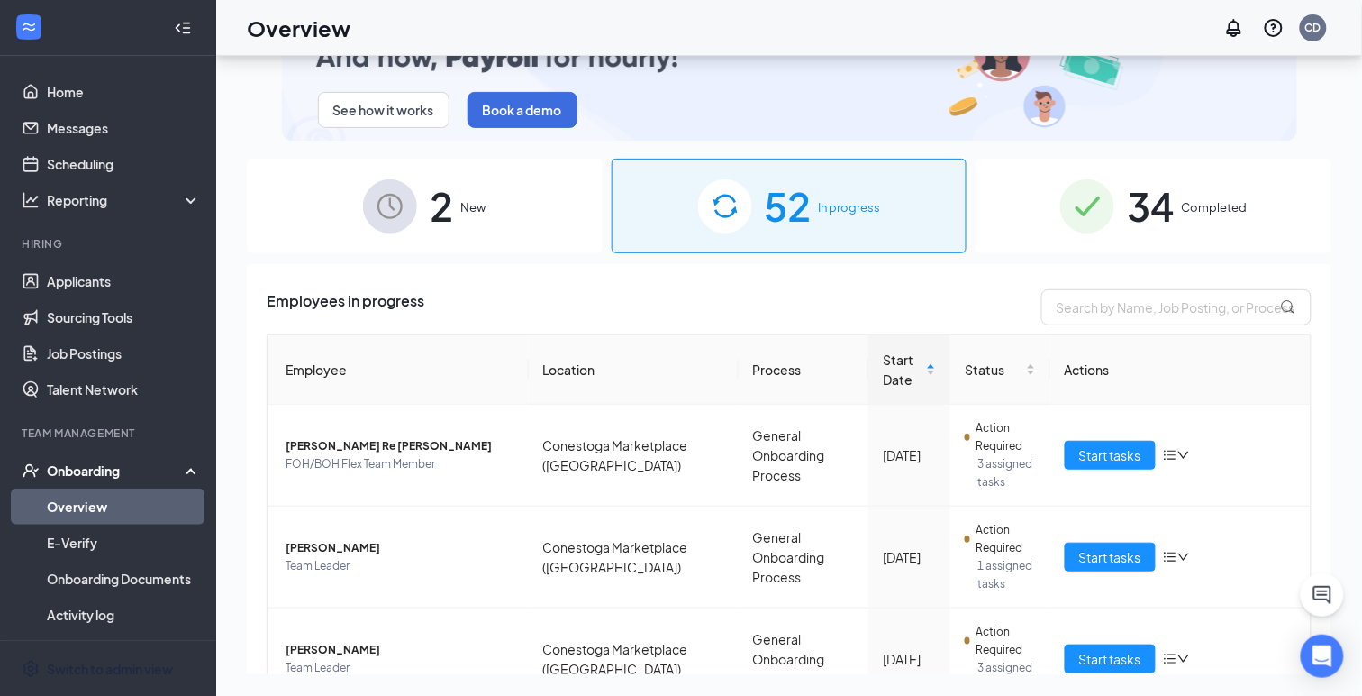
click at [430, 214] on span "2" at bounding box center [441, 206] width 23 height 62
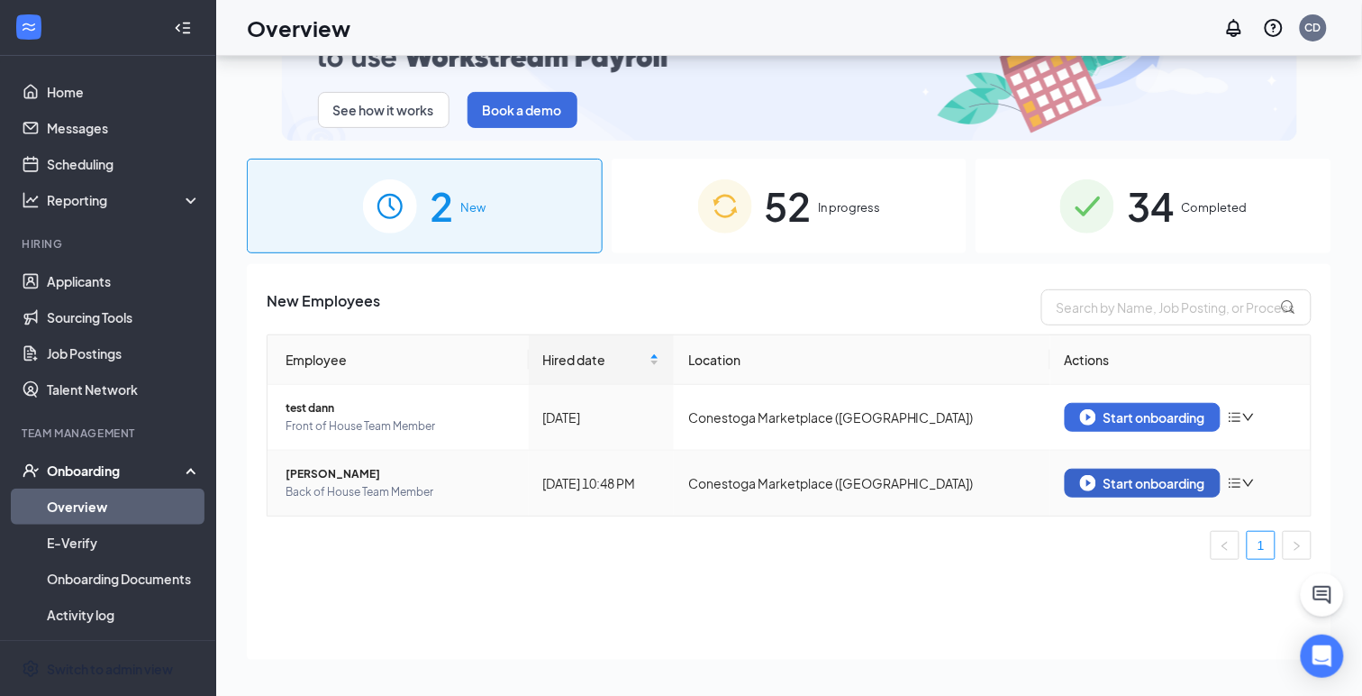
click at [1126, 478] on div "Start onboarding" at bounding box center [1142, 483] width 125 height 16
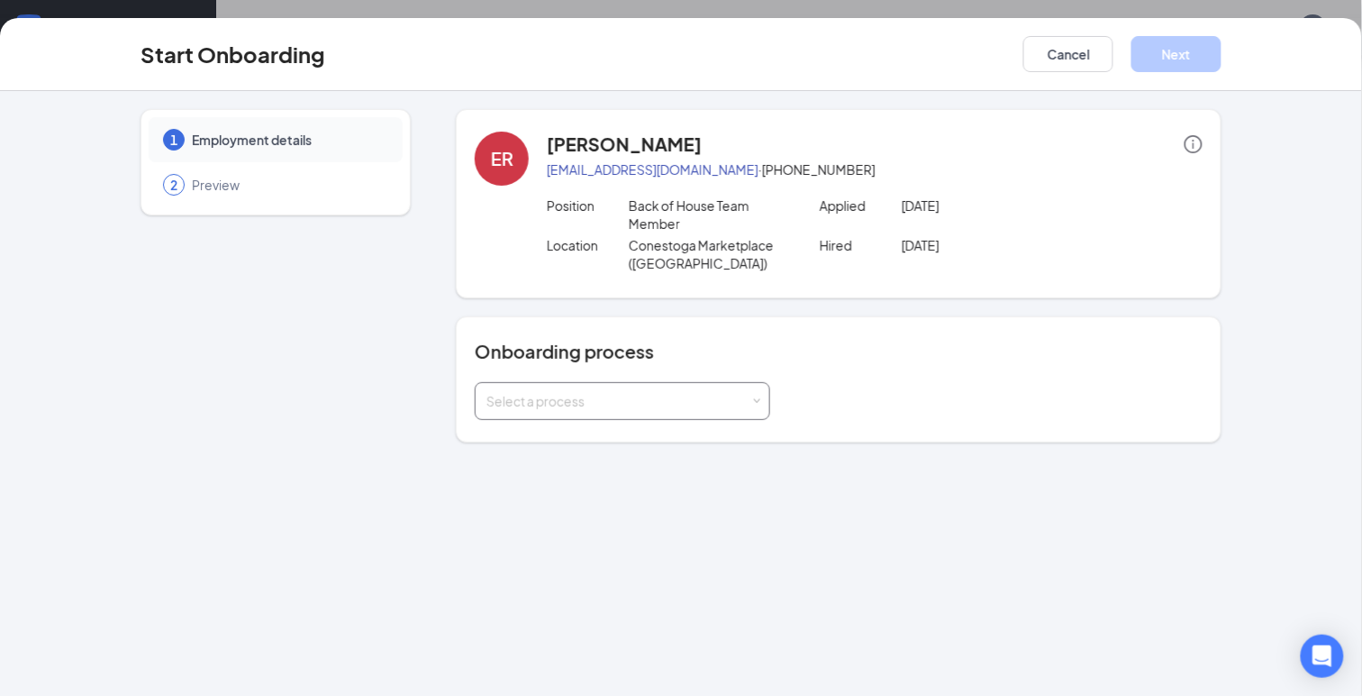
click at [612, 404] on div "Select a process" at bounding box center [619, 401] width 264 height 18
click at [622, 467] on span "General Onboarding Process" at bounding box center [568, 469] width 173 height 16
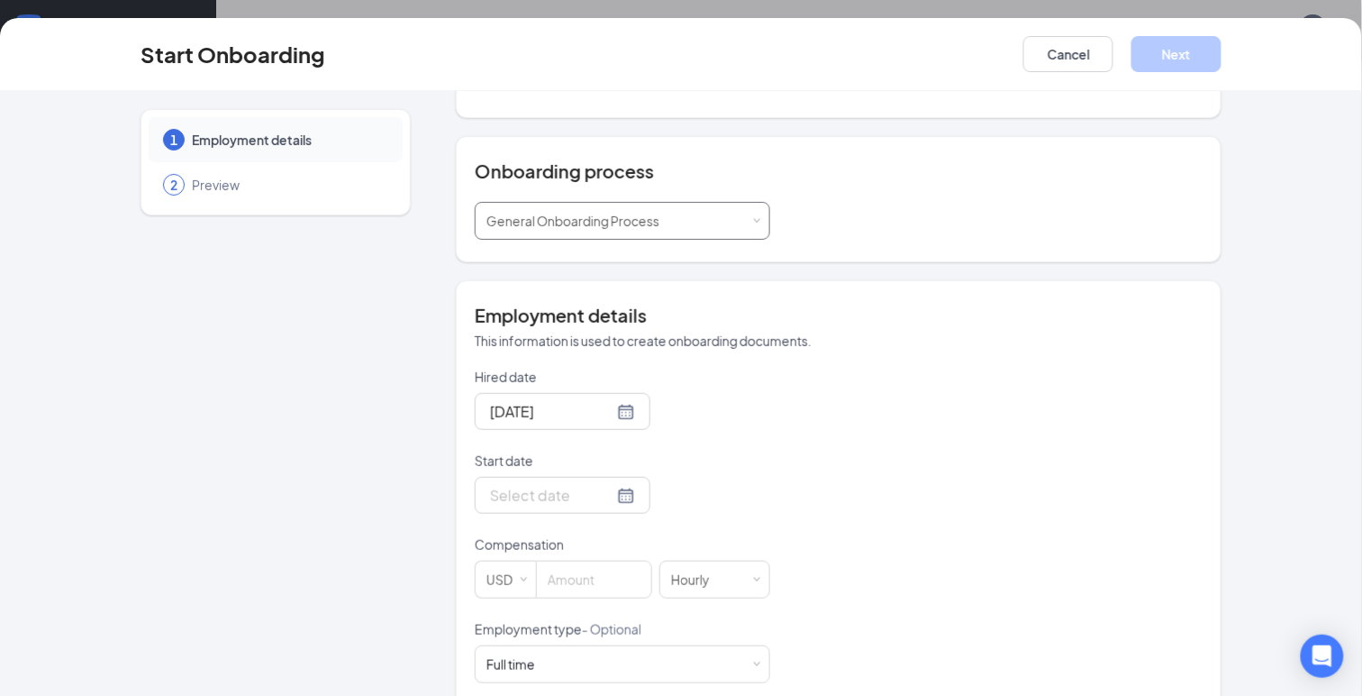
scroll to position [247, 0]
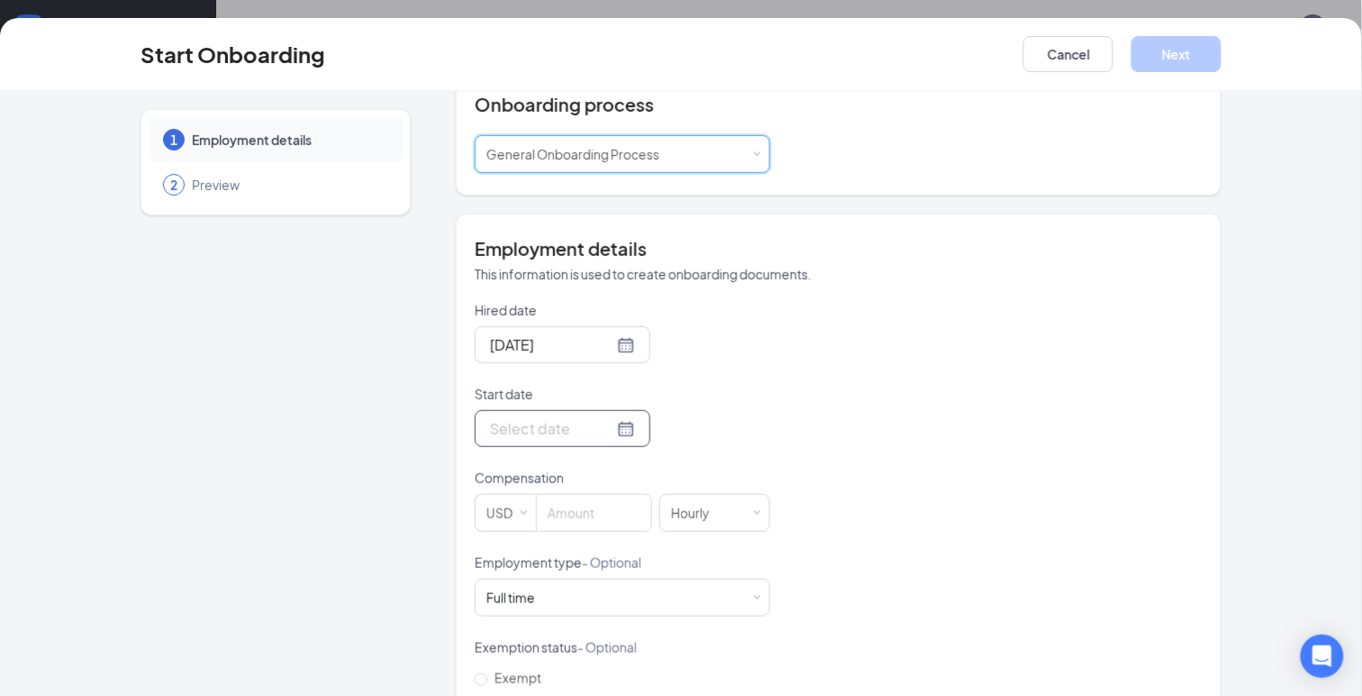
click at [559, 431] on input "Start date" at bounding box center [551, 428] width 123 height 23
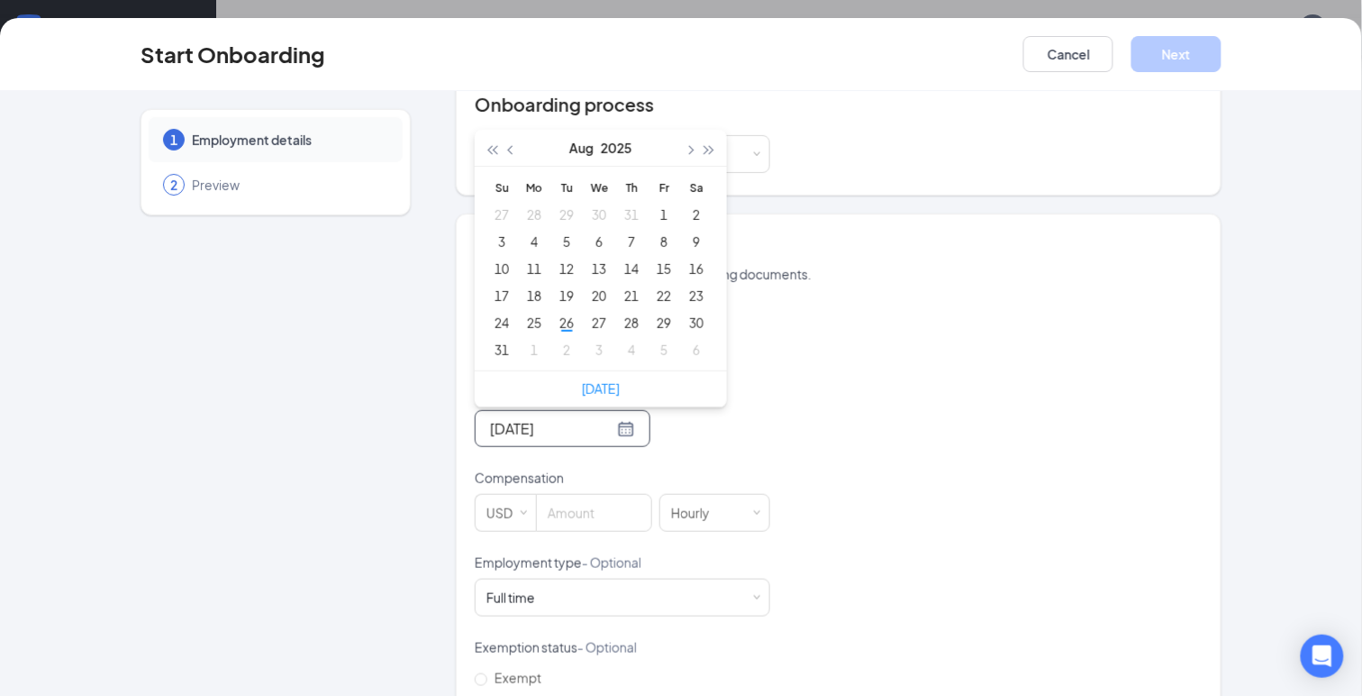
type input "[DATE]"
click at [688, 149] on span "button" at bounding box center [689, 150] width 9 height 9
type input "[DATE]"
click at [536, 241] on div "8" at bounding box center [535, 242] width 22 height 22
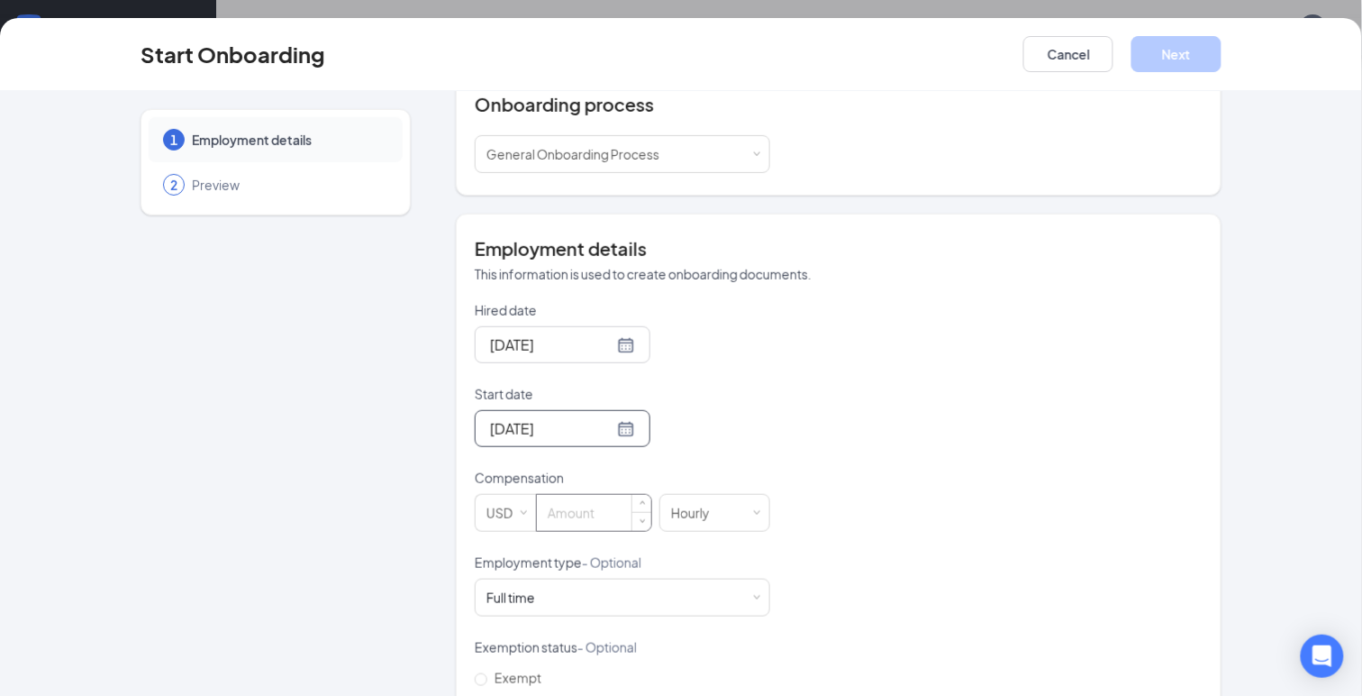
click at [591, 515] on input at bounding box center [594, 513] width 114 height 36
type input "15"
click at [585, 597] on div "Full time Works 30+ hours per week and is reasonably expected to work" at bounding box center [623, 597] width 272 height 36
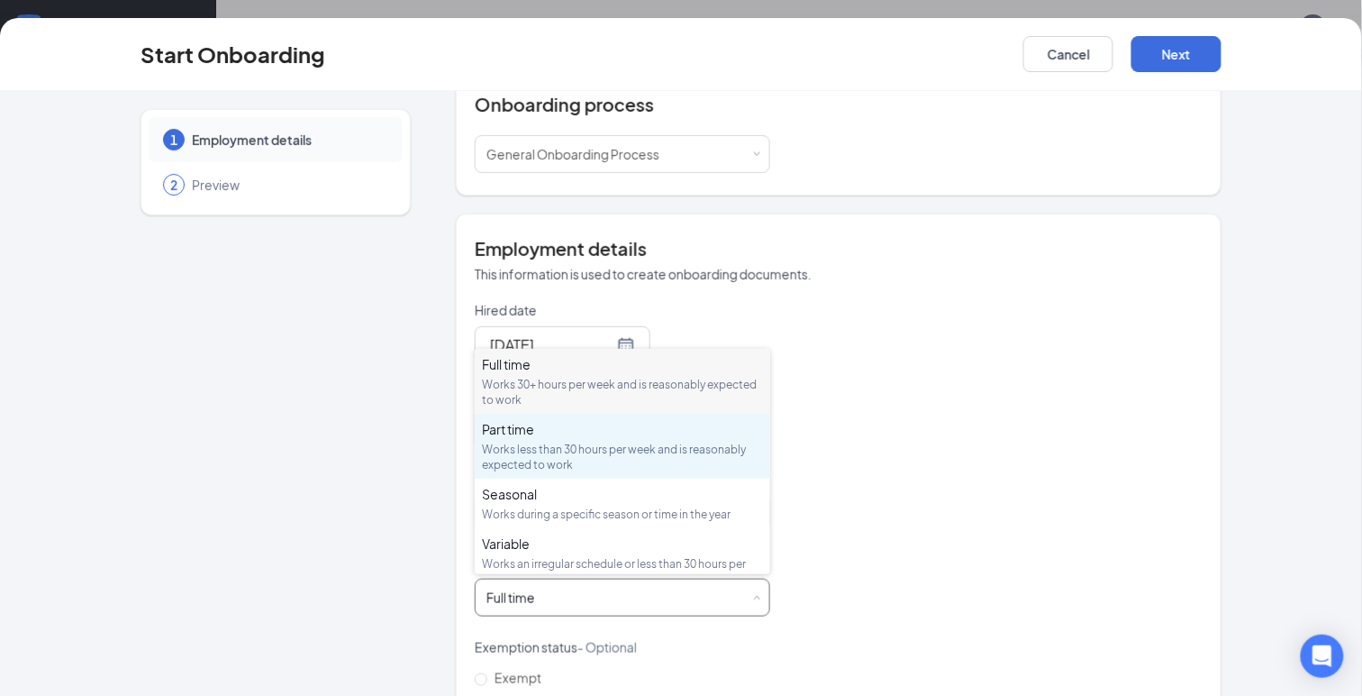
click at [529, 454] on div "Works less than 30 hours per week and is reasonably expected to work" at bounding box center [622, 457] width 281 height 31
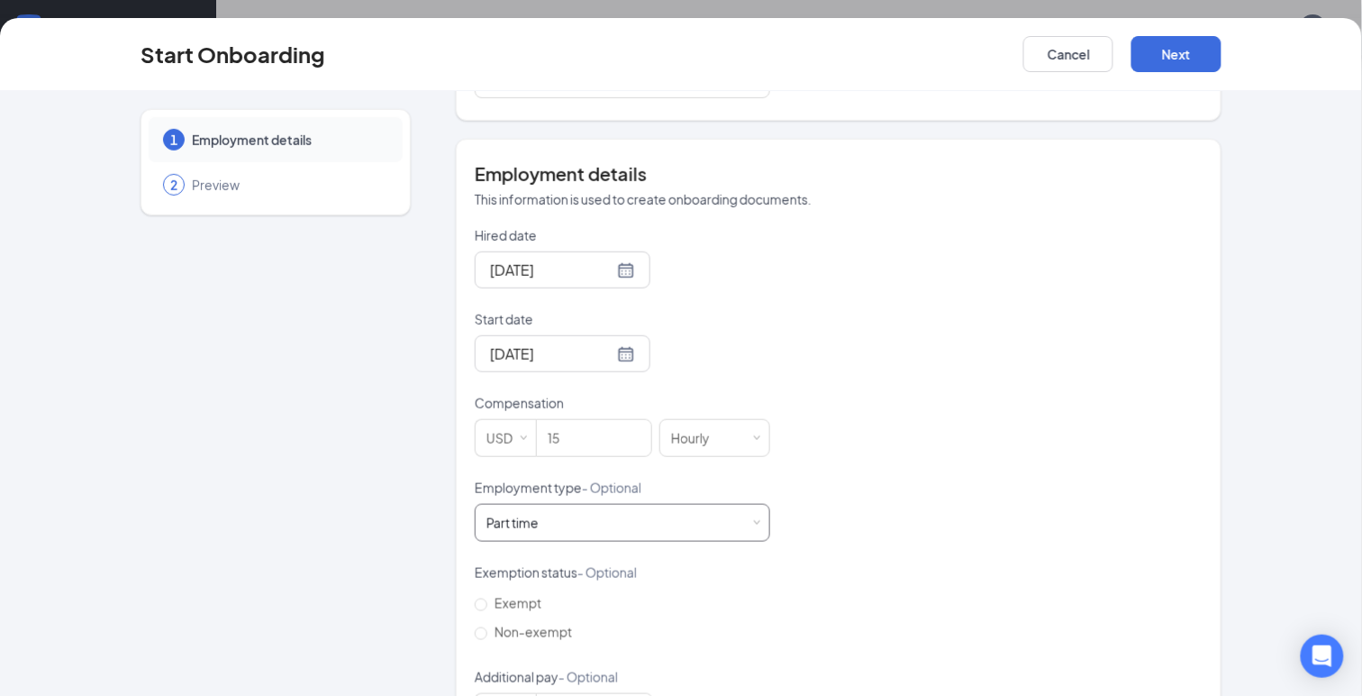
scroll to position [396, 0]
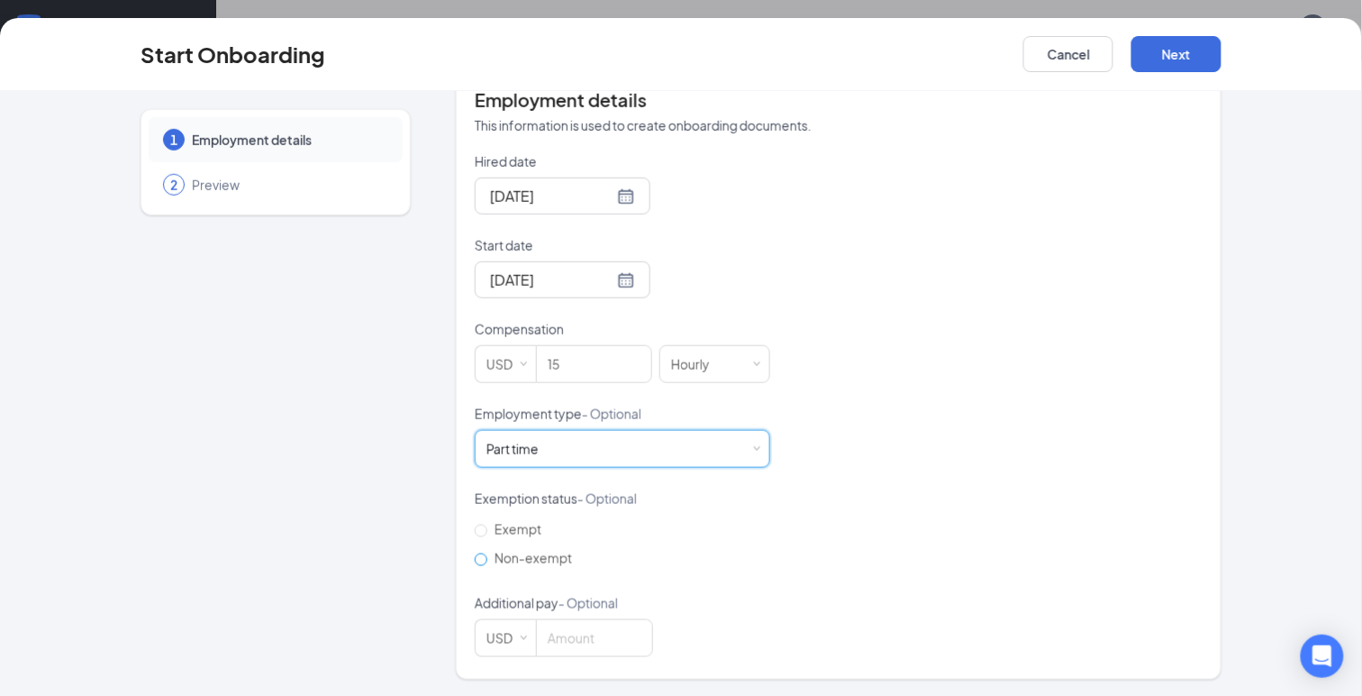
click at [522, 556] on span "Non-exempt" at bounding box center [533, 558] width 92 height 16
click at [487, 556] on input "Non-exempt" at bounding box center [481, 559] width 13 height 13
radio input "true"
click at [1167, 53] on button "Next" at bounding box center [1177, 54] width 90 height 36
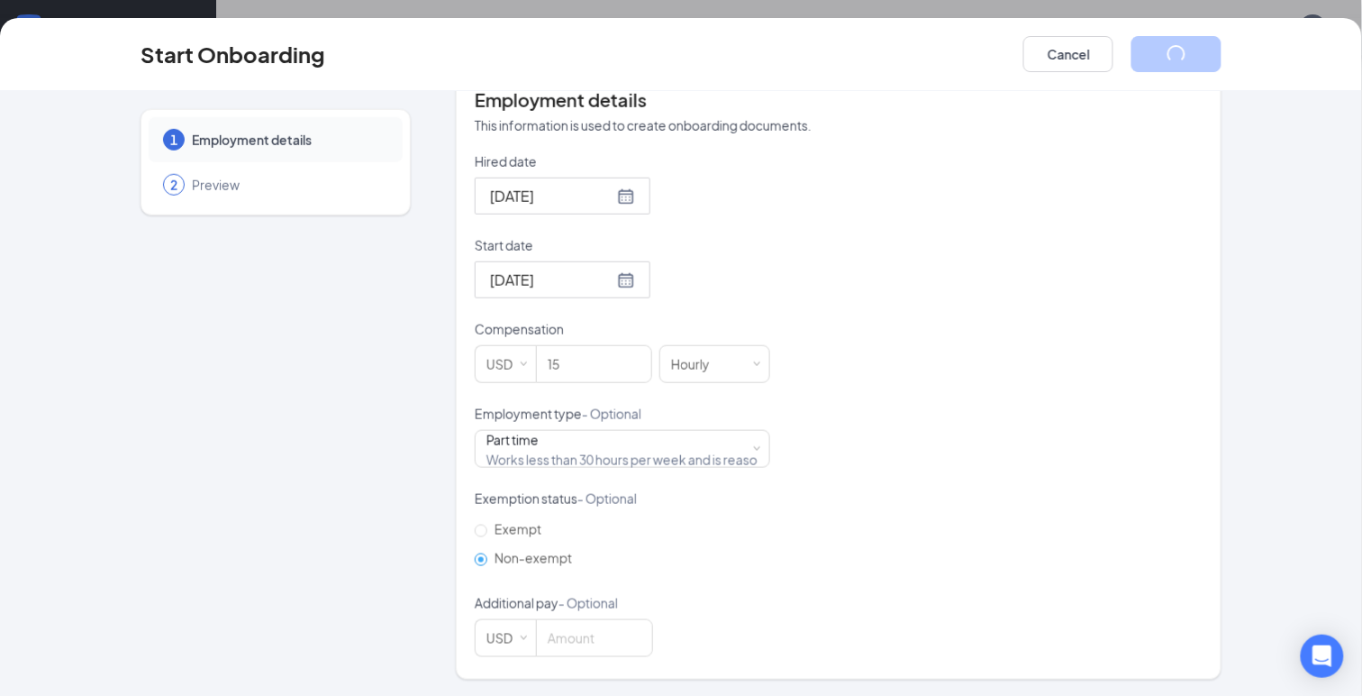
scroll to position [0, 0]
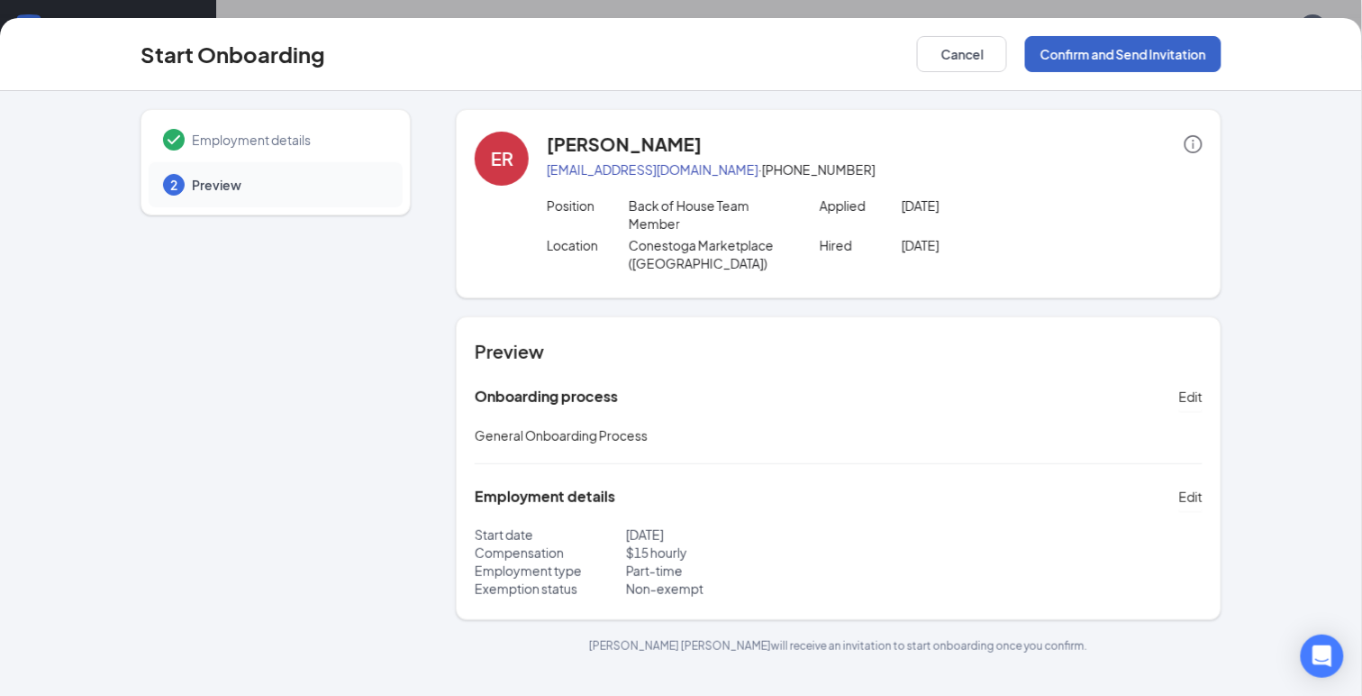
click at [1167, 53] on button "Confirm and Send Invitation" at bounding box center [1123, 54] width 196 height 36
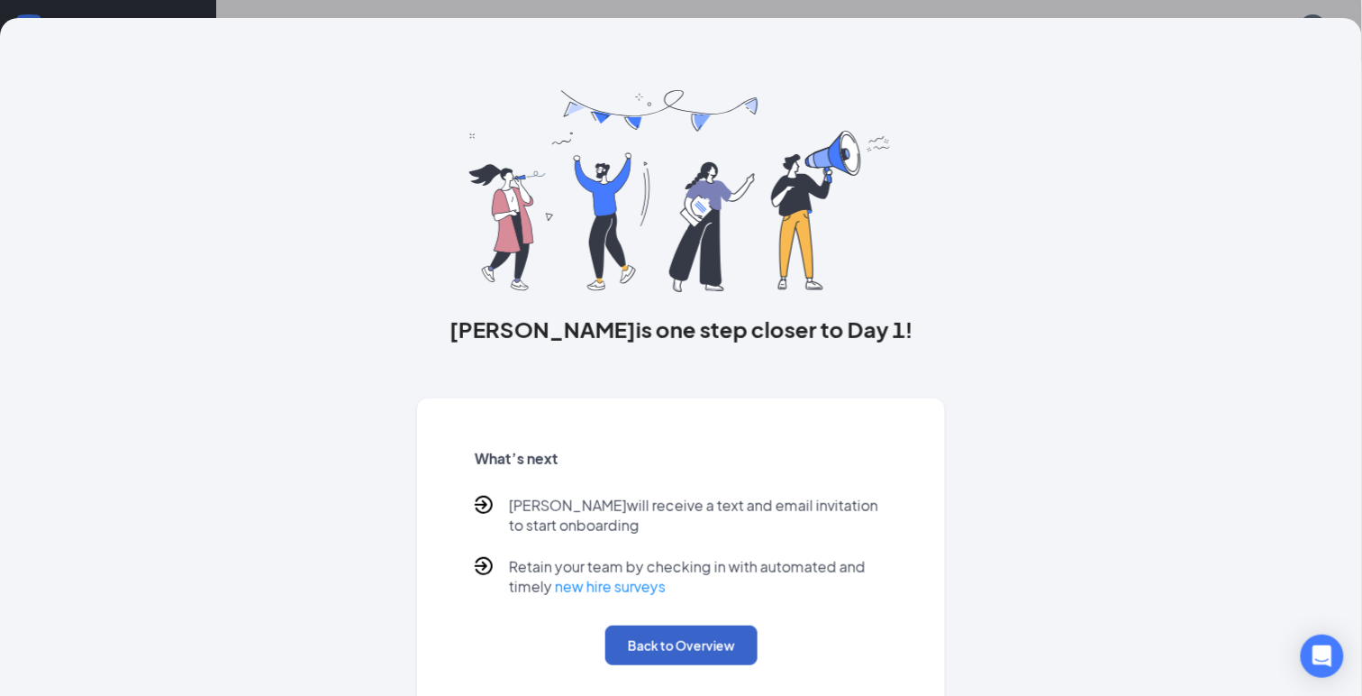
click at [697, 638] on button "Back to Overview" at bounding box center [682, 645] width 152 height 40
